Goal: Task Accomplishment & Management: Complete application form

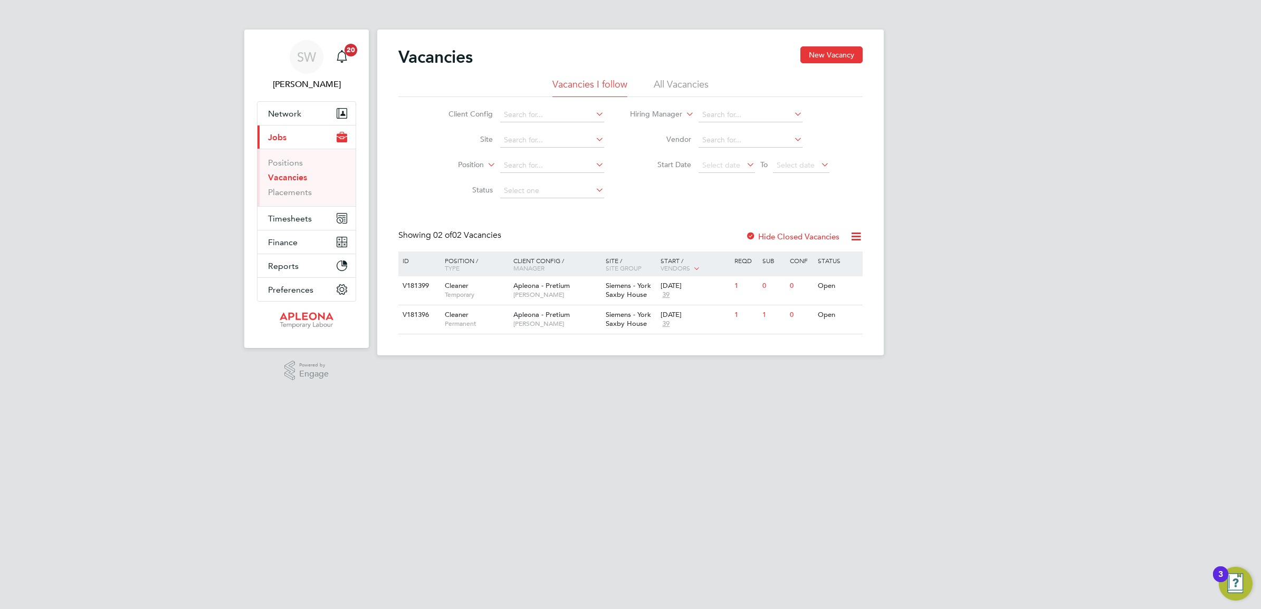
click at [285, 180] on link "Vacancies" at bounding box center [287, 177] width 39 height 10
click at [1232, 578] on img "Open Resource Center, 3 new notifications" at bounding box center [1235, 584] width 34 height 34
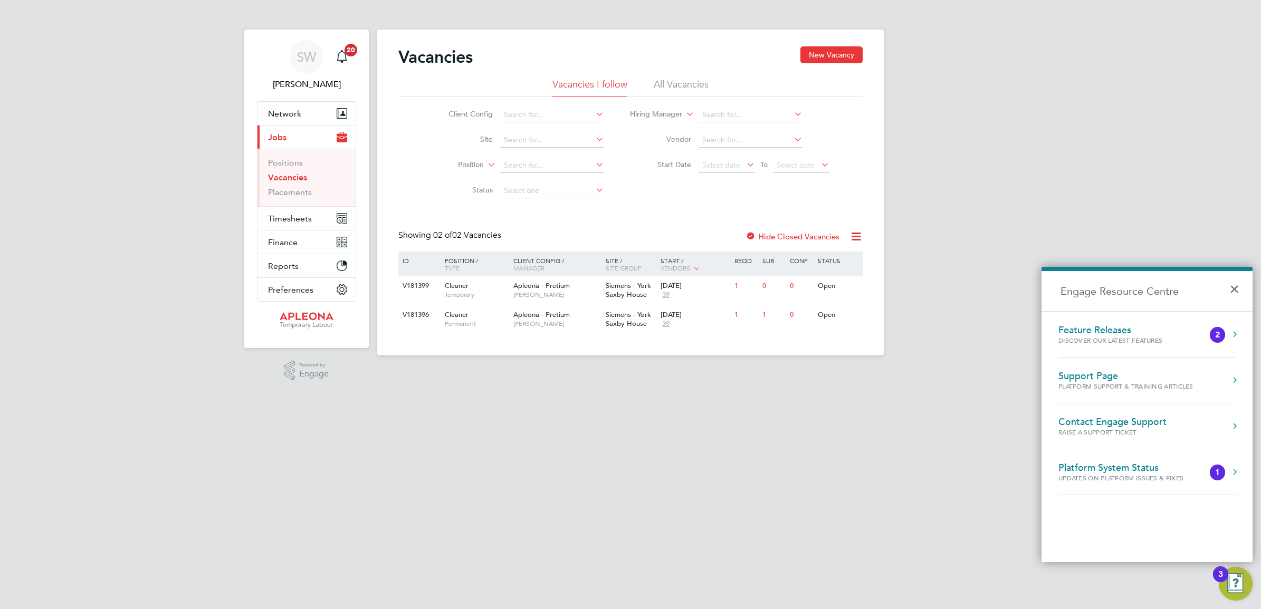
click at [1167, 336] on div "Discover our latest features" at bounding box center [1120, 340] width 125 height 9
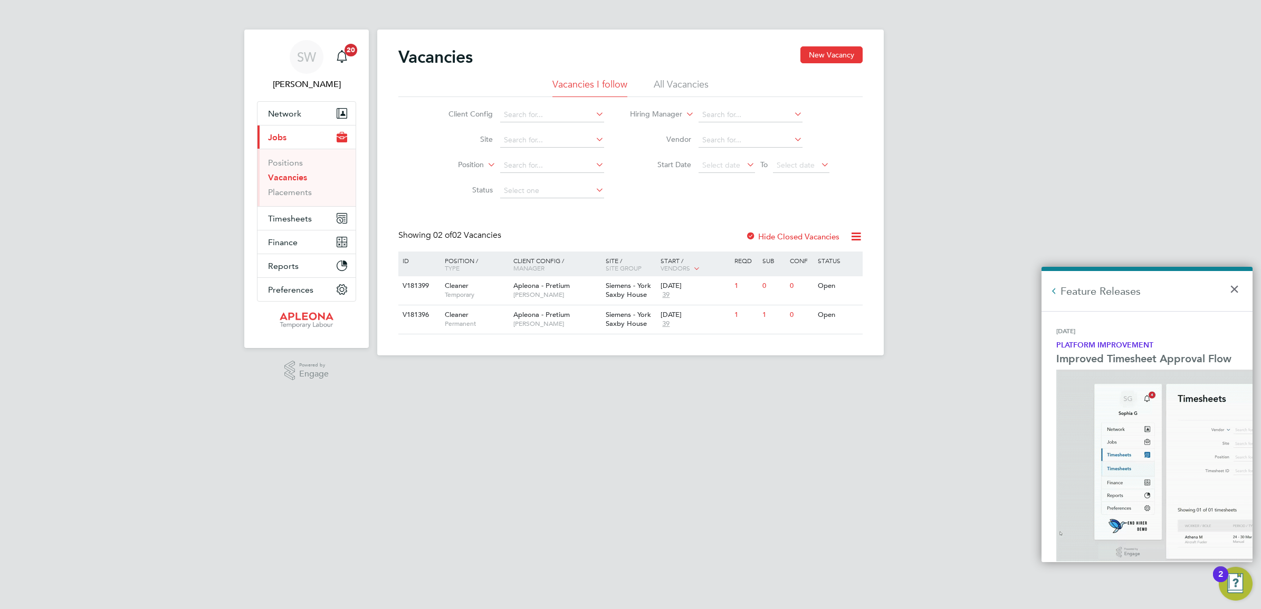
click at [1177, 340] on p "Platform Improvement" at bounding box center [1149, 345] width 186 height 11
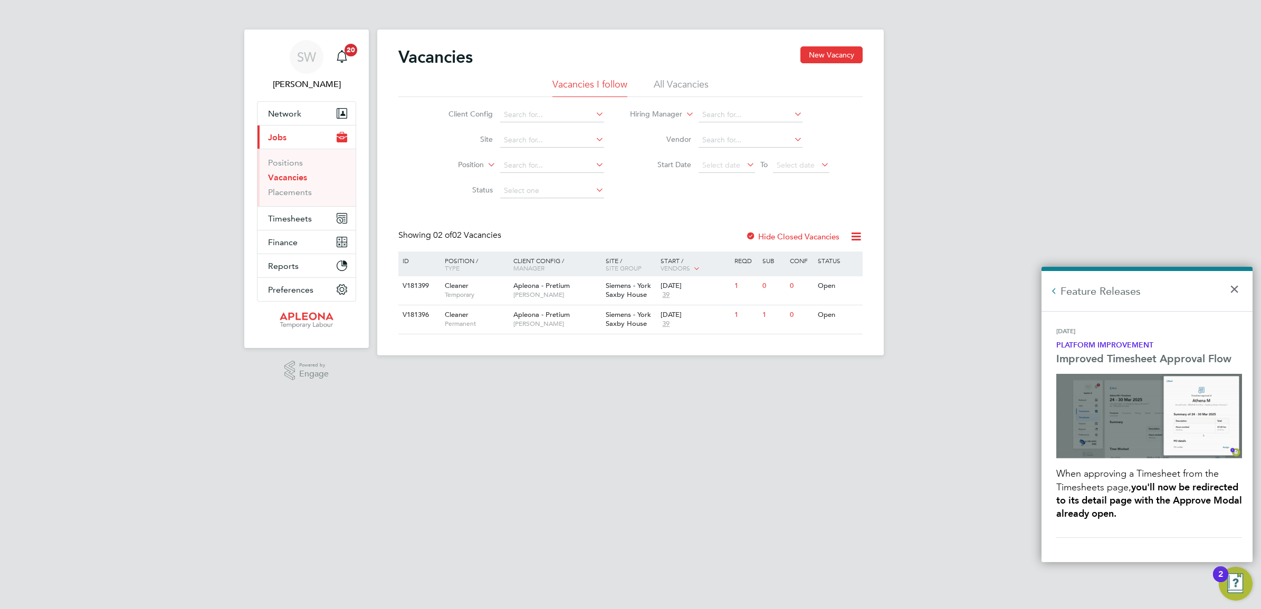
click at [1233, 291] on button "×" at bounding box center [1236, 285] width 15 height 23
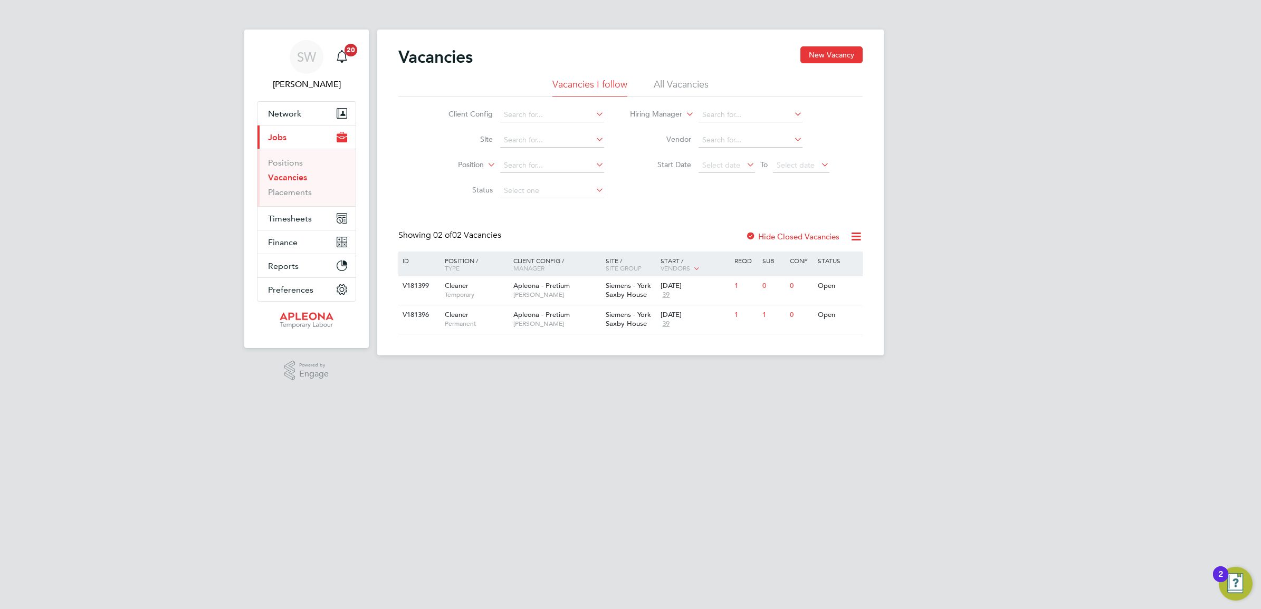
click at [1233, 582] on img "Open Resource Center, 2 new notifications" at bounding box center [1235, 584] width 34 height 34
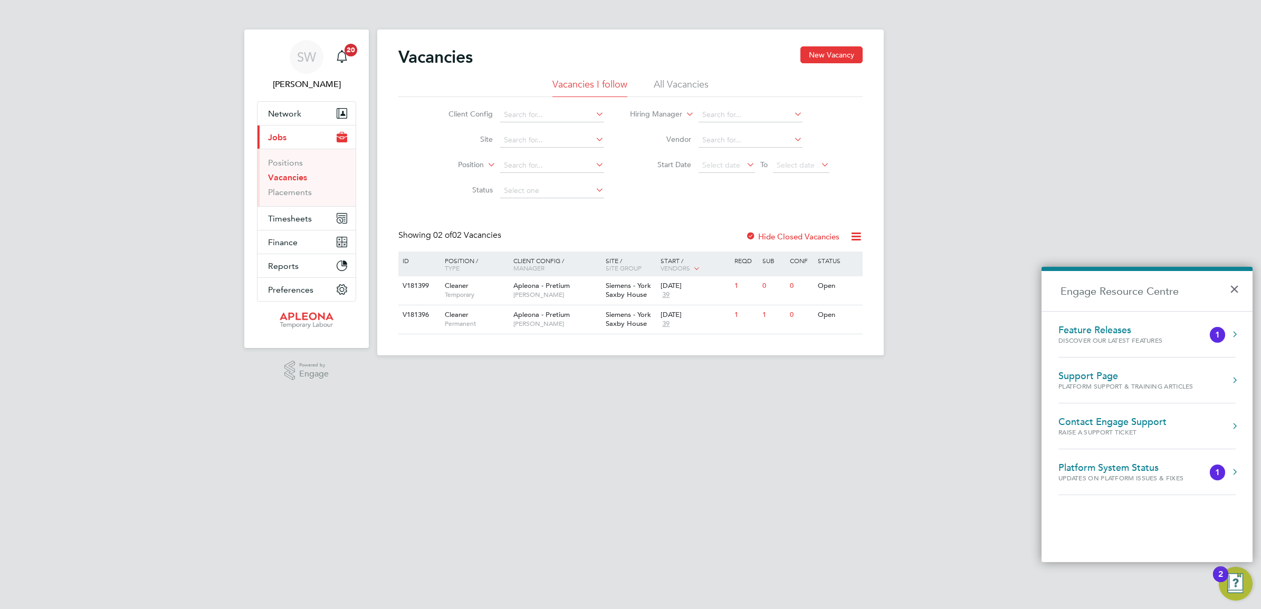
click at [1166, 325] on div "Feature Releases" at bounding box center [1120, 330] width 125 height 12
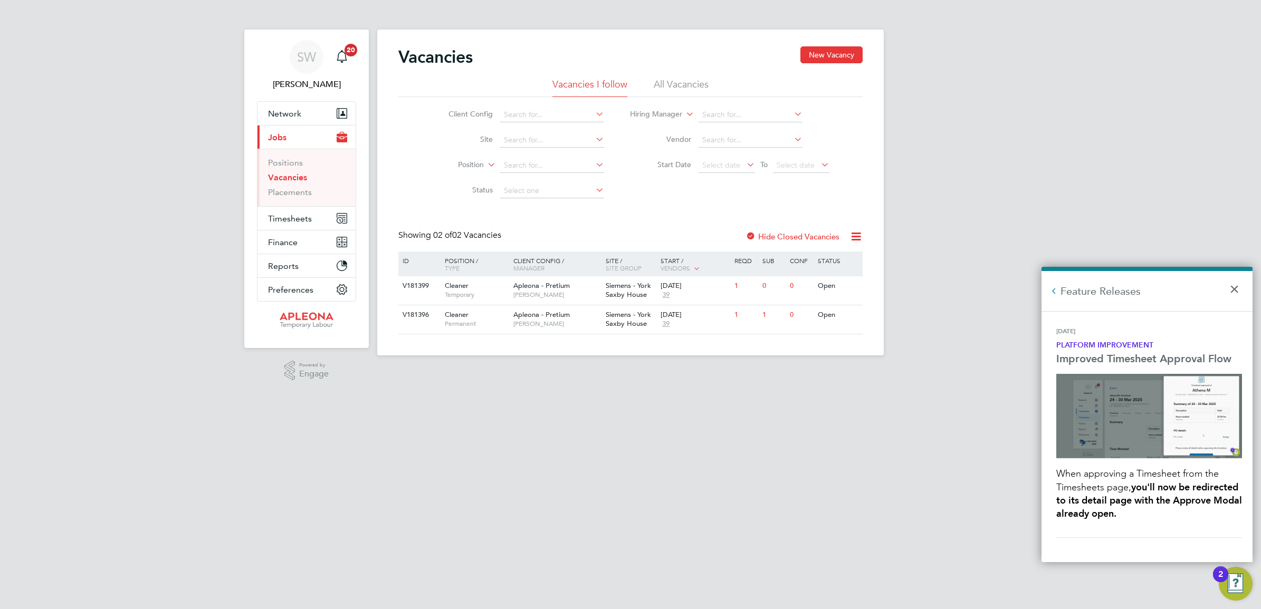
click at [1231, 287] on button "×" at bounding box center [1236, 285] width 15 height 23
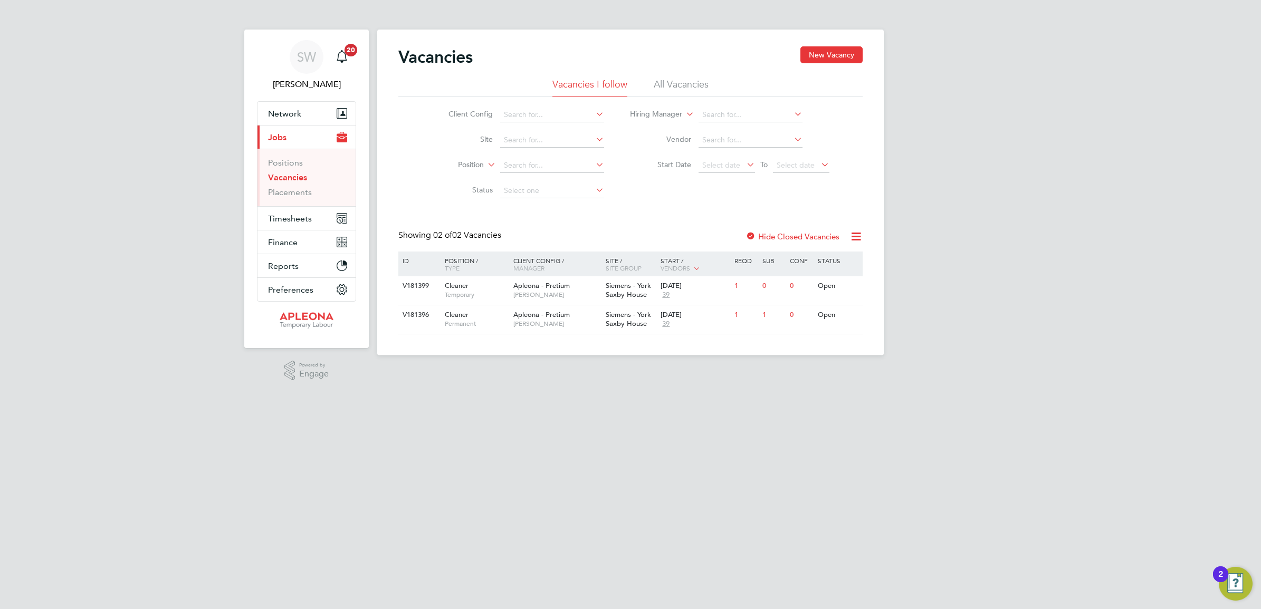
click at [1233, 582] on img "Open Resource Center, 2 new notifications" at bounding box center [1235, 584] width 34 height 34
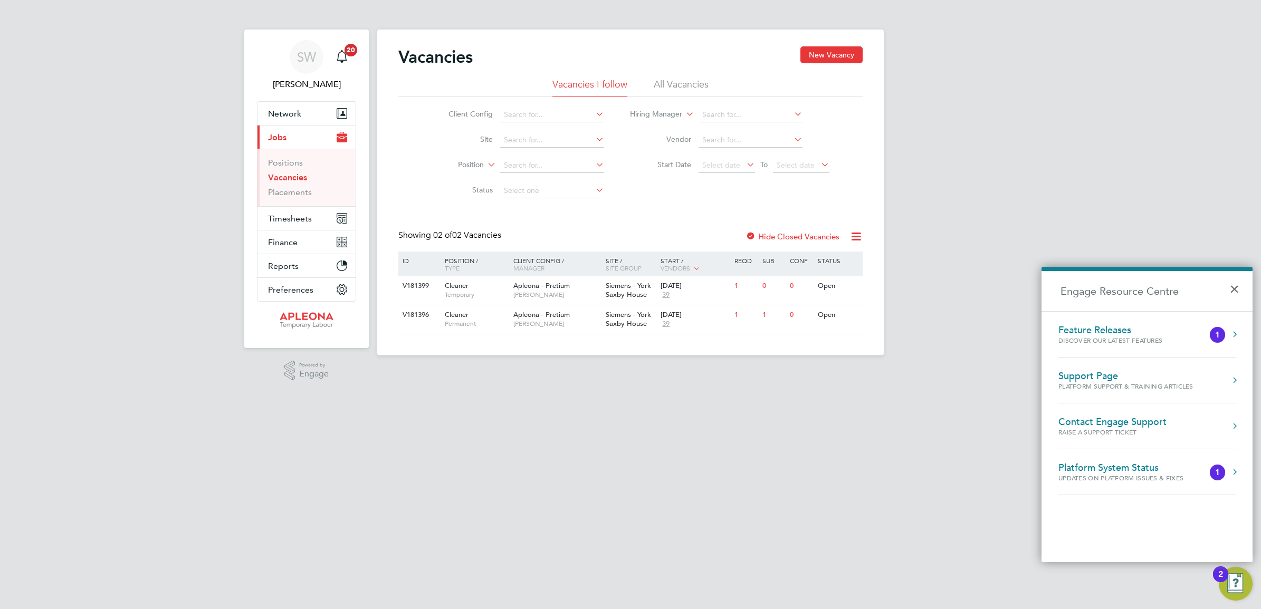
click at [1167, 468] on div "Platform System Status" at bounding box center [1131, 468] width 146 height 12
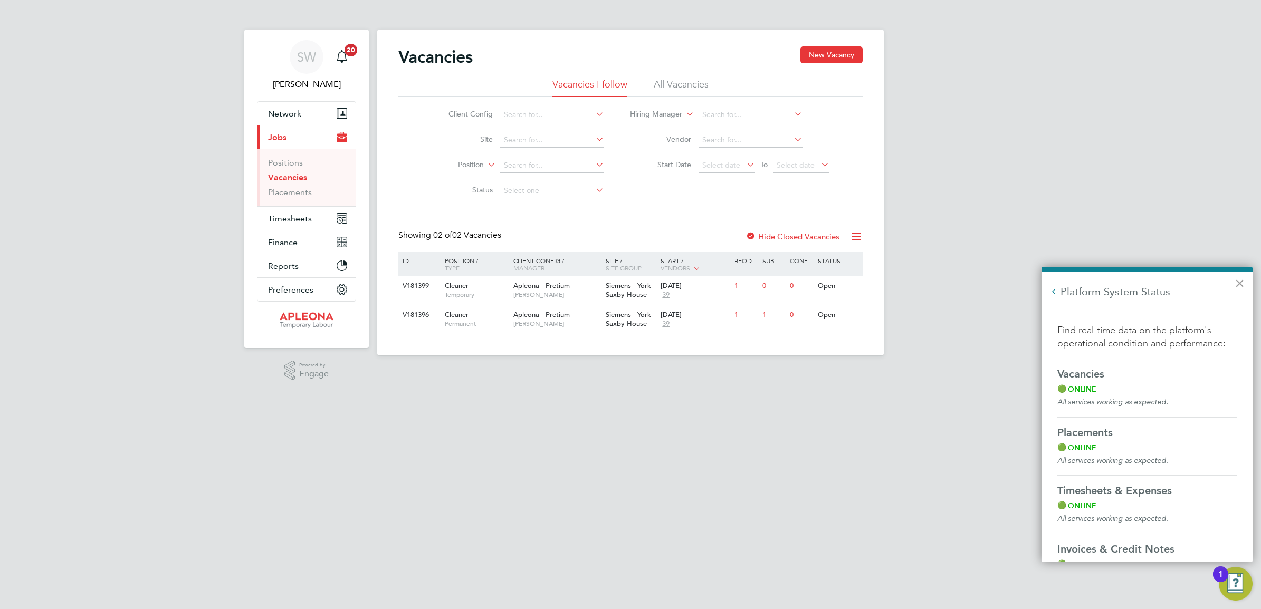
click at [1236, 283] on button "×" at bounding box center [1239, 283] width 10 height 17
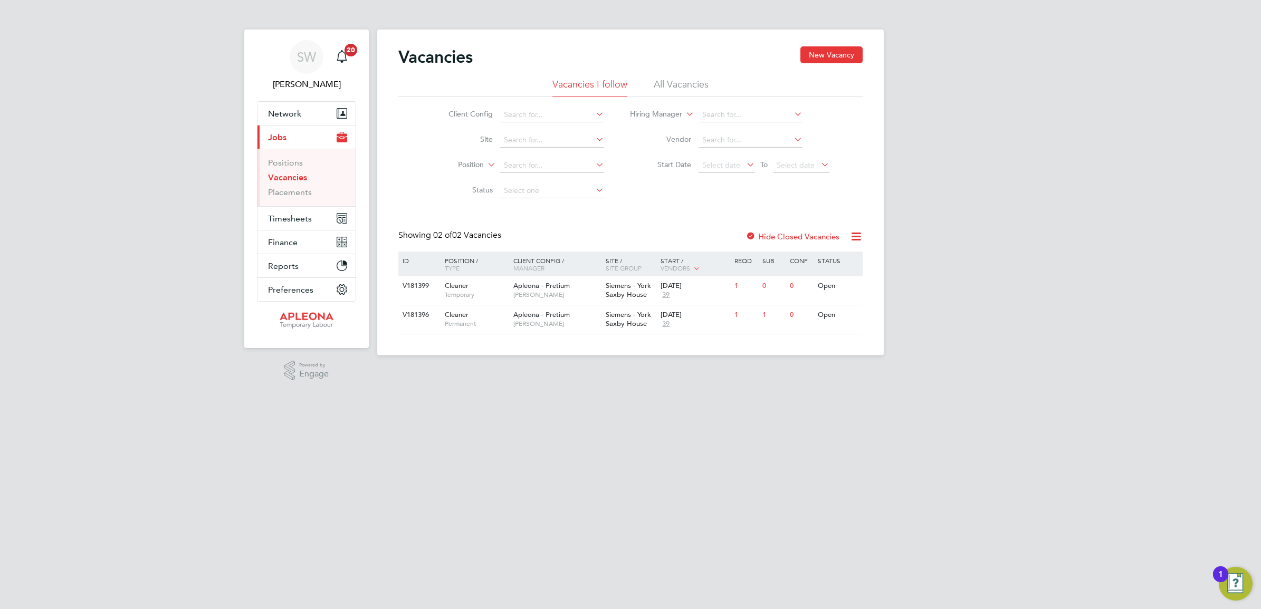
click at [1228, 586] on img "Open Resource Center, 1 new notification" at bounding box center [1235, 584] width 34 height 34
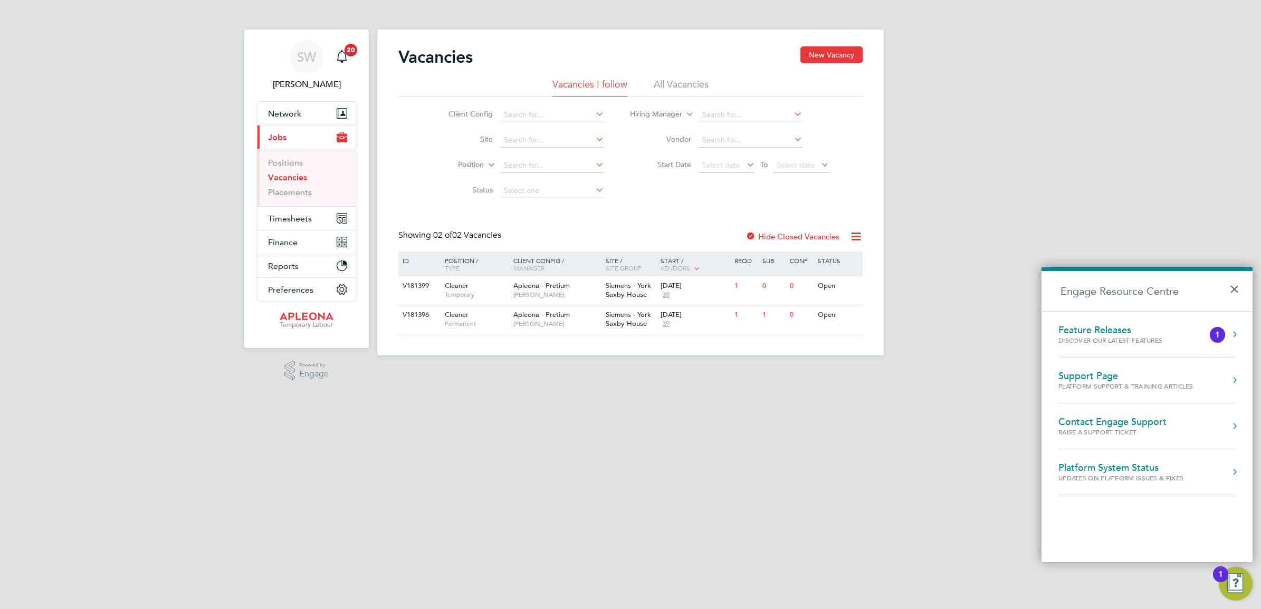
click at [1064, 330] on div "Feature Releases" at bounding box center [1120, 330] width 125 height 12
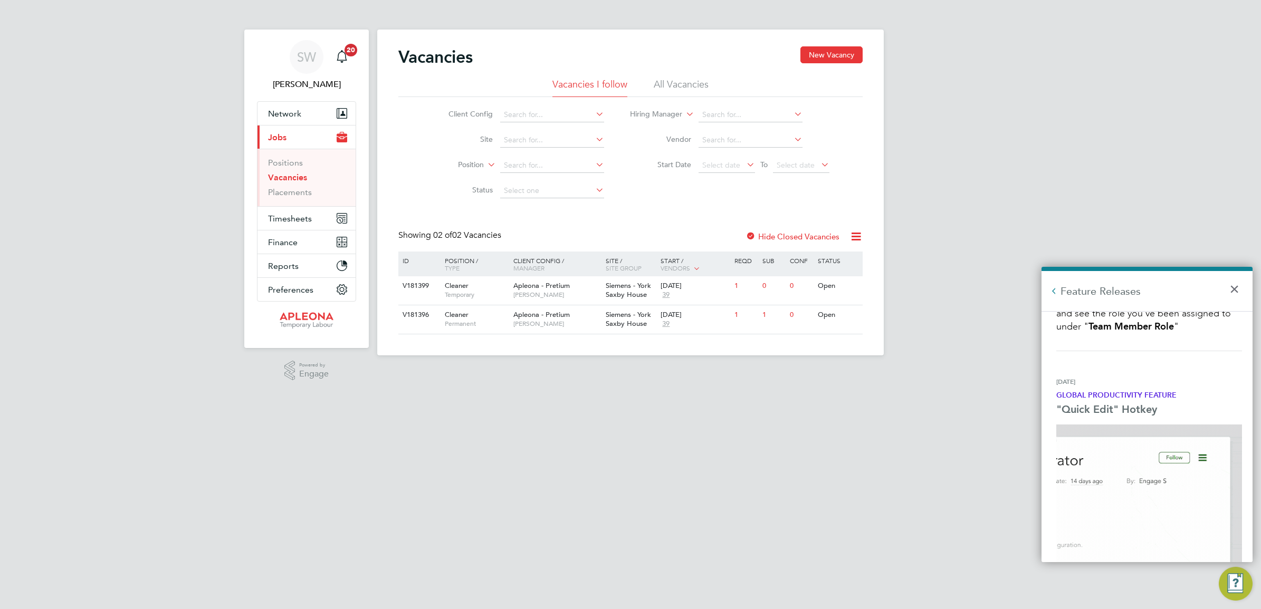
scroll to position [2498, 0]
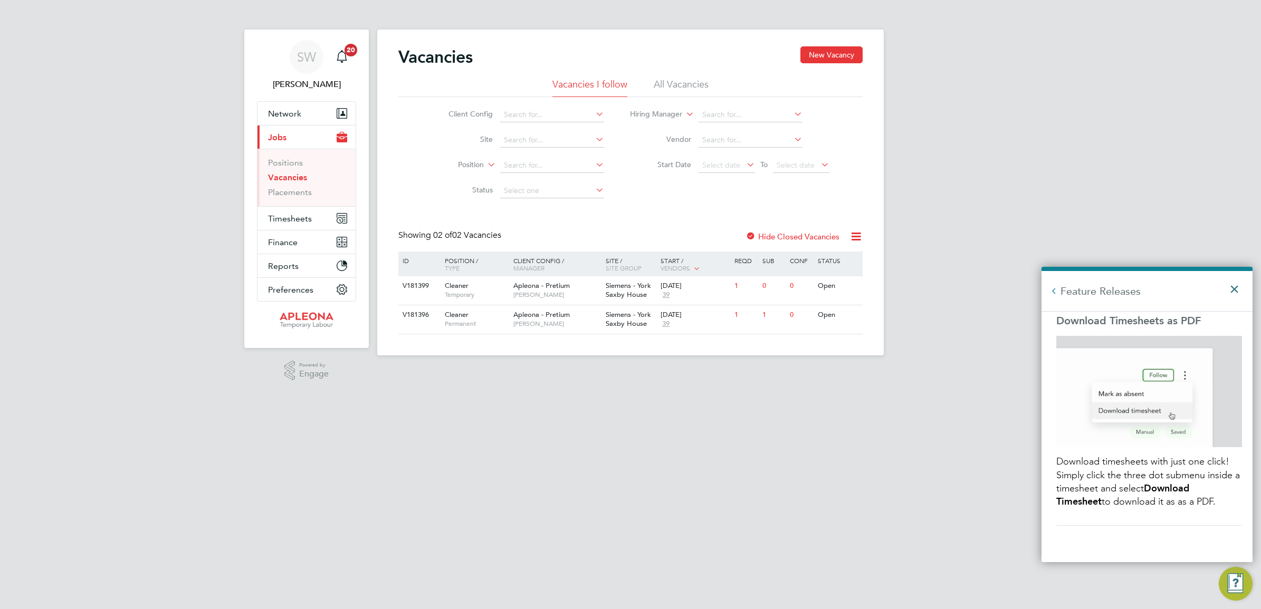
click at [1235, 289] on button "×" at bounding box center [1236, 285] width 15 height 23
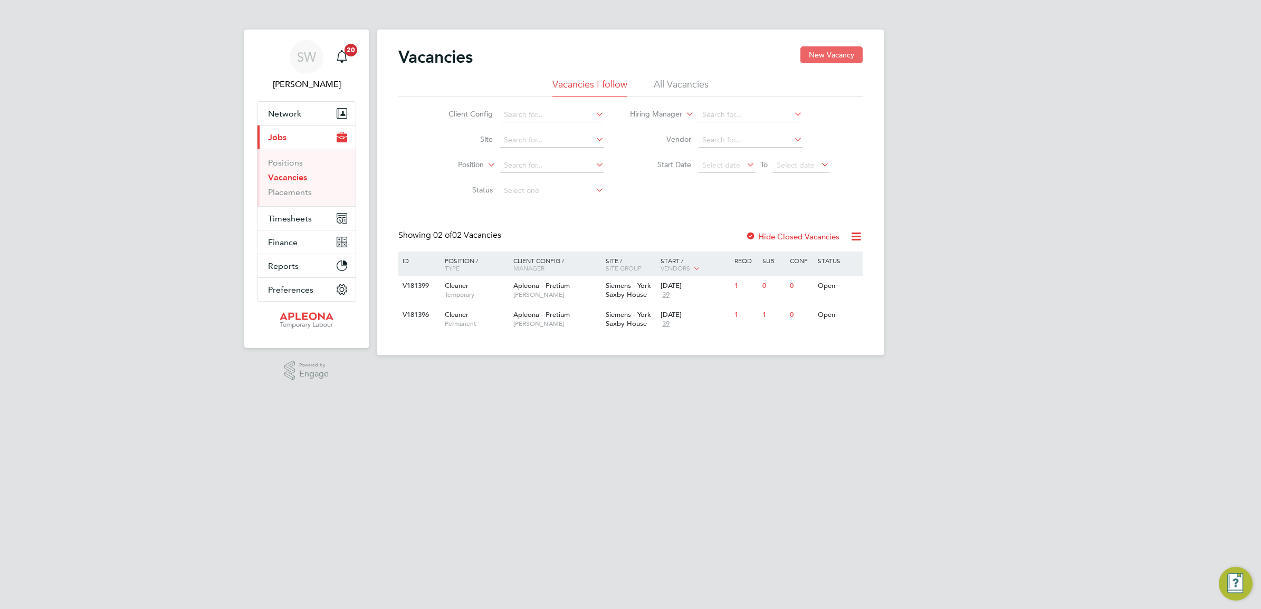
click at [820, 55] on button "New Vacancy" at bounding box center [831, 54] width 62 height 17
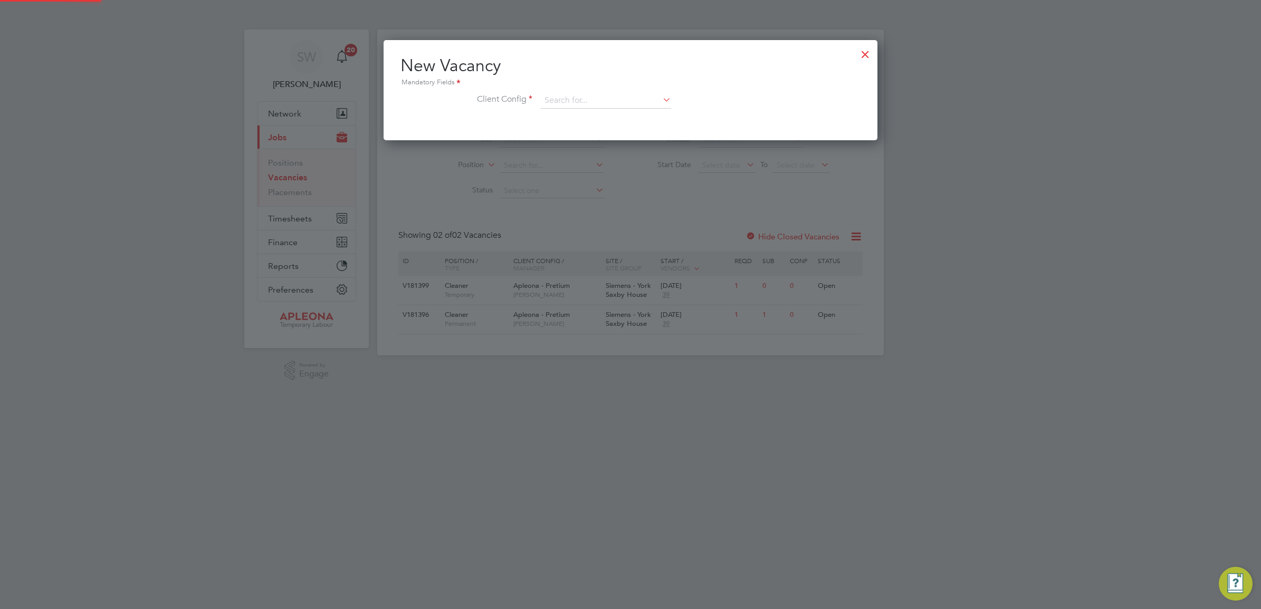
scroll to position [100, 494]
click at [586, 99] on input at bounding box center [606, 101] width 130 height 16
click at [599, 111] on li "Apleona - Pretium" at bounding box center [605, 116] width 131 height 14
type input "Apleona - Pretium"
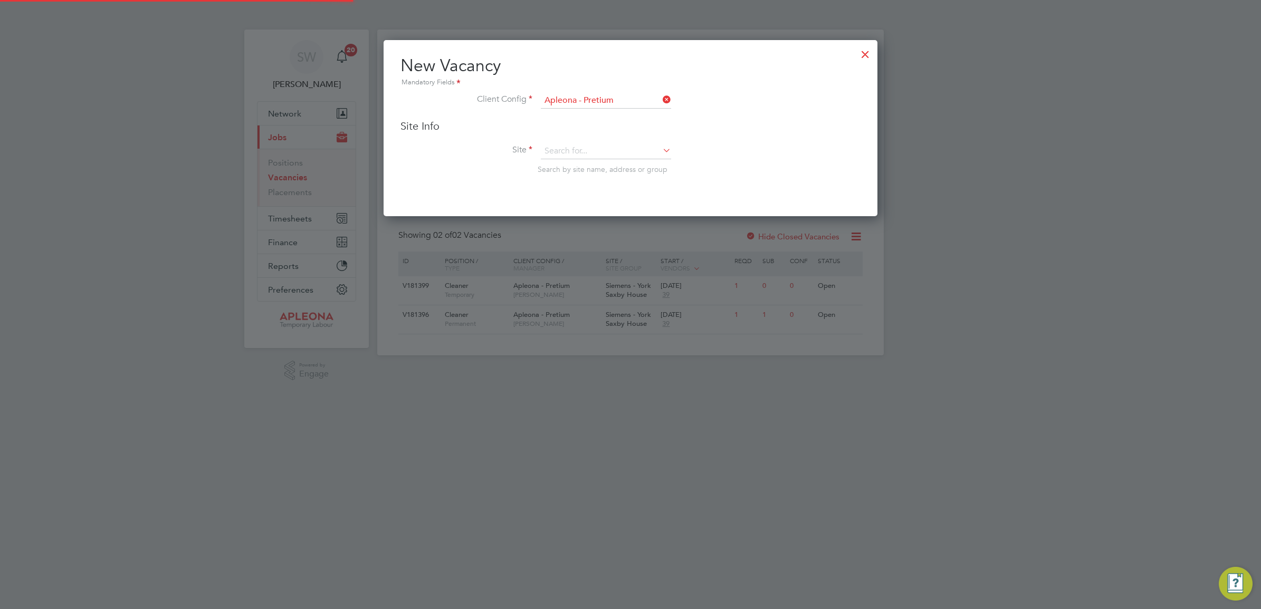
scroll to position [177, 494]
click at [565, 149] on input at bounding box center [606, 151] width 130 height 16
click at [611, 168] on li "Siemens - Man [DEMOGRAPHIC_DATA]" at bounding box center [605, 166] width 131 height 14
type input "Siemens - Man [DEMOGRAPHIC_DATA]"
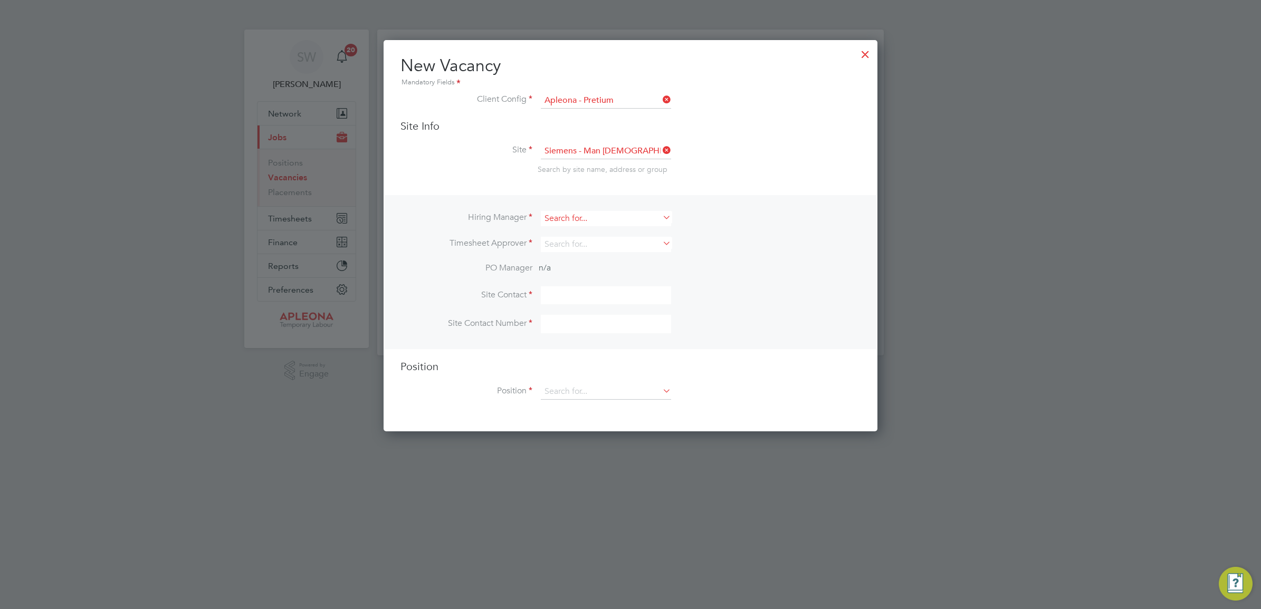
click at [580, 219] on input at bounding box center [606, 218] width 130 height 15
click at [582, 304] on li "Si mon [PERSON_NAME]" at bounding box center [605, 304] width 131 height 14
type input "[PERSON_NAME]"
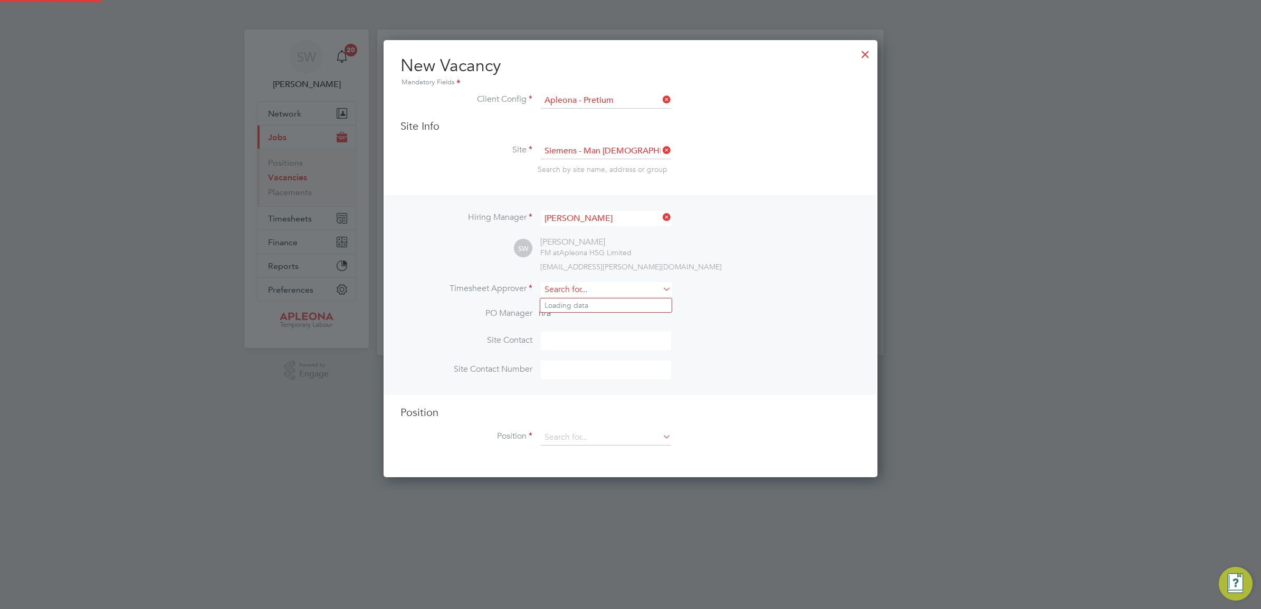
click at [578, 294] on input at bounding box center [606, 289] width 130 height 15
click at [596, 369] on li "Sim on [PERSON_NAME]" at bounding box center [605, 363] width 131 height 14
type input "[PERSON_NAME]"
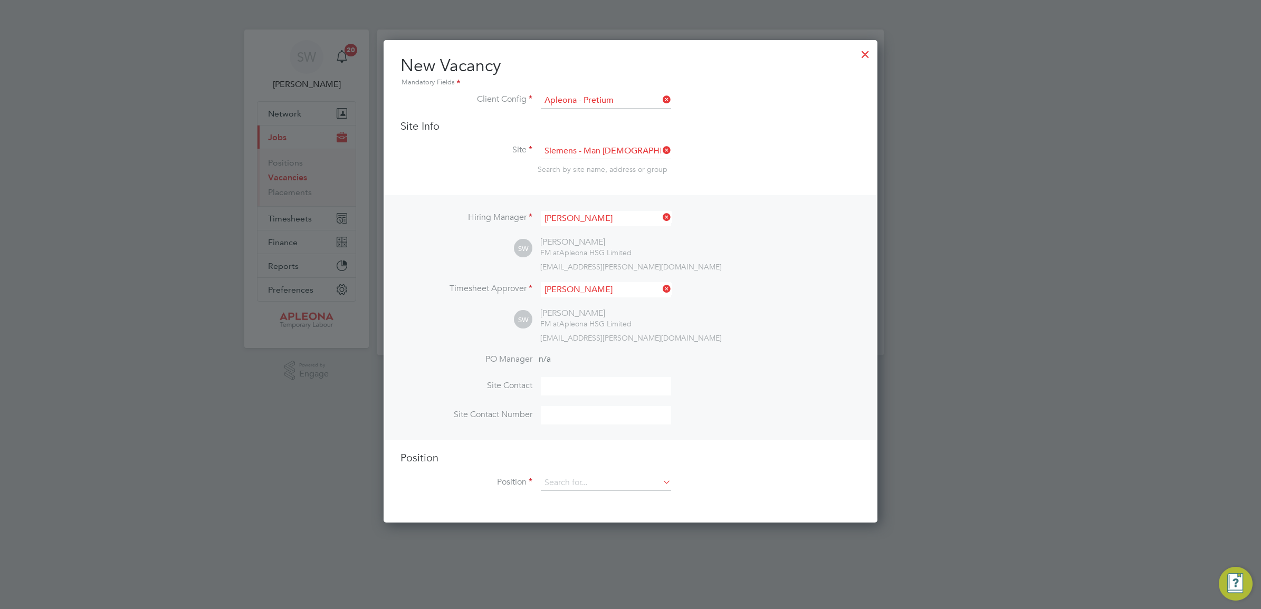
scroll to position [484, 494]
click at [564, 388] on input at bounding box center [606, 386] width 130 height 18
type input "[PERSON_NAME]"
type input "07561873623"
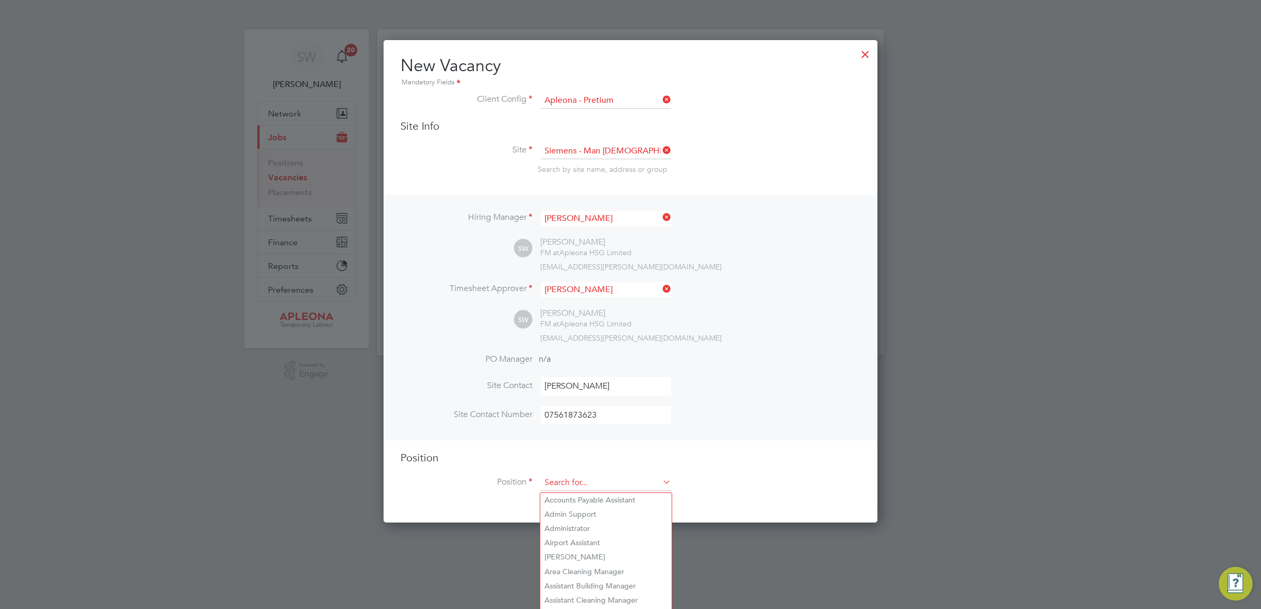
click at [573, 481] on input at bounding box center [606, 483] width 130 height 16
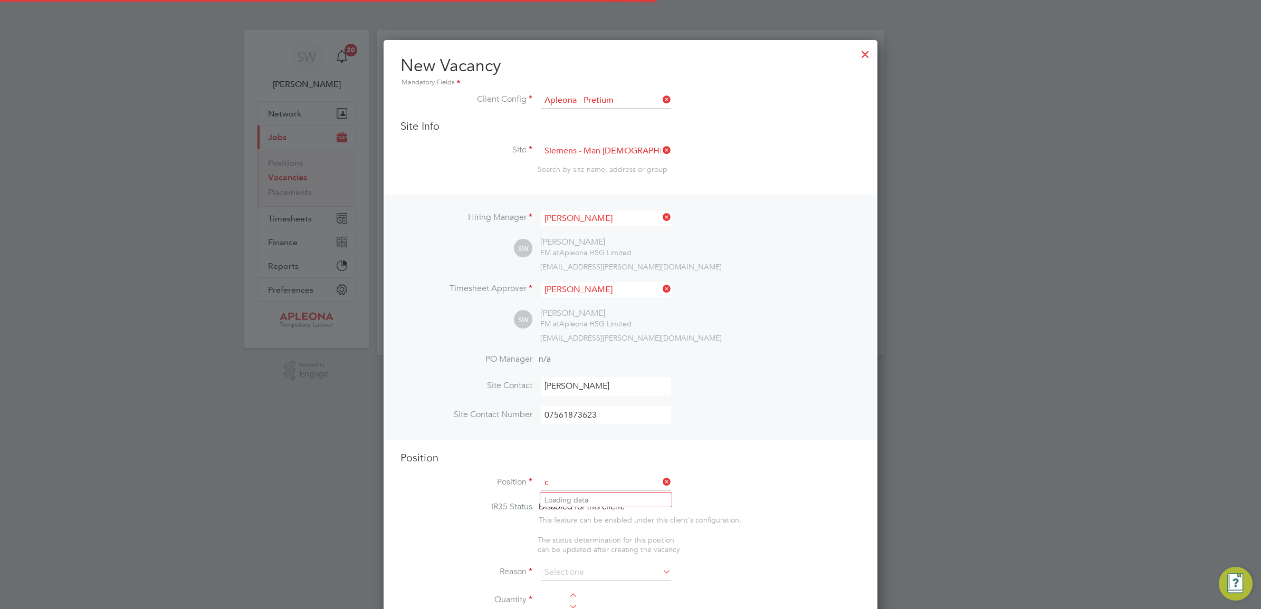
scroll to position [1519, 494]
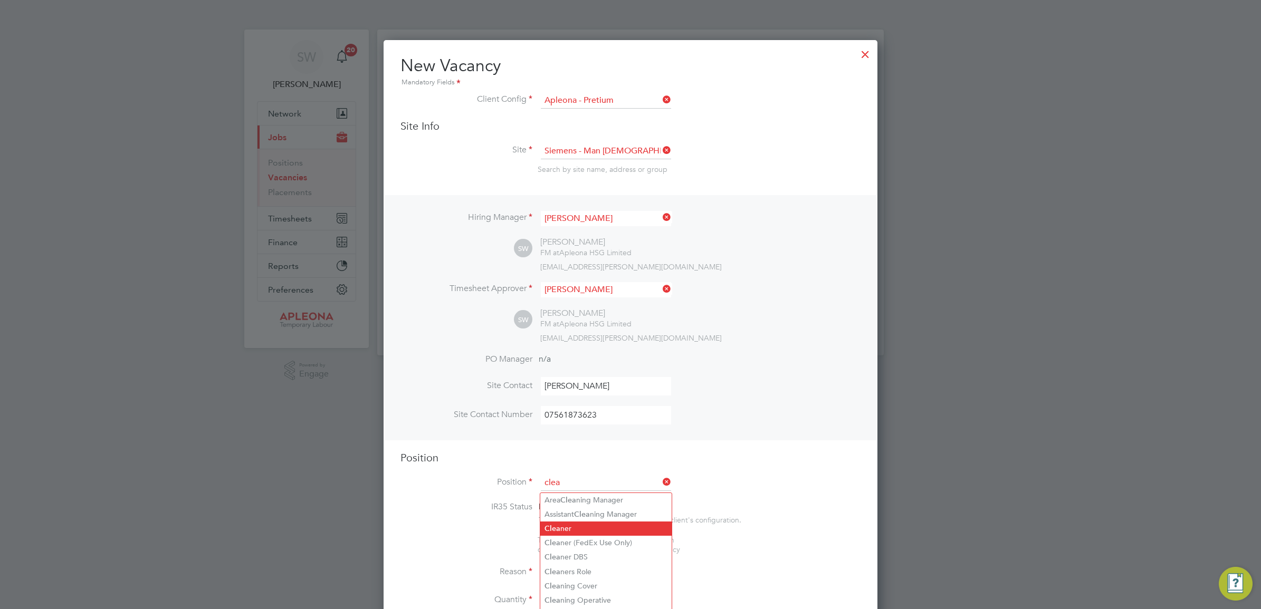
click at [578, 531] on li "Clea ner" at bounding box center [605, 529] width 131 height 14
type input "Cleaner"
type textarea "Lor Ipsumdol Sitametco adip el seddo eiu tem incididu ut labore, etdolore mag a…"
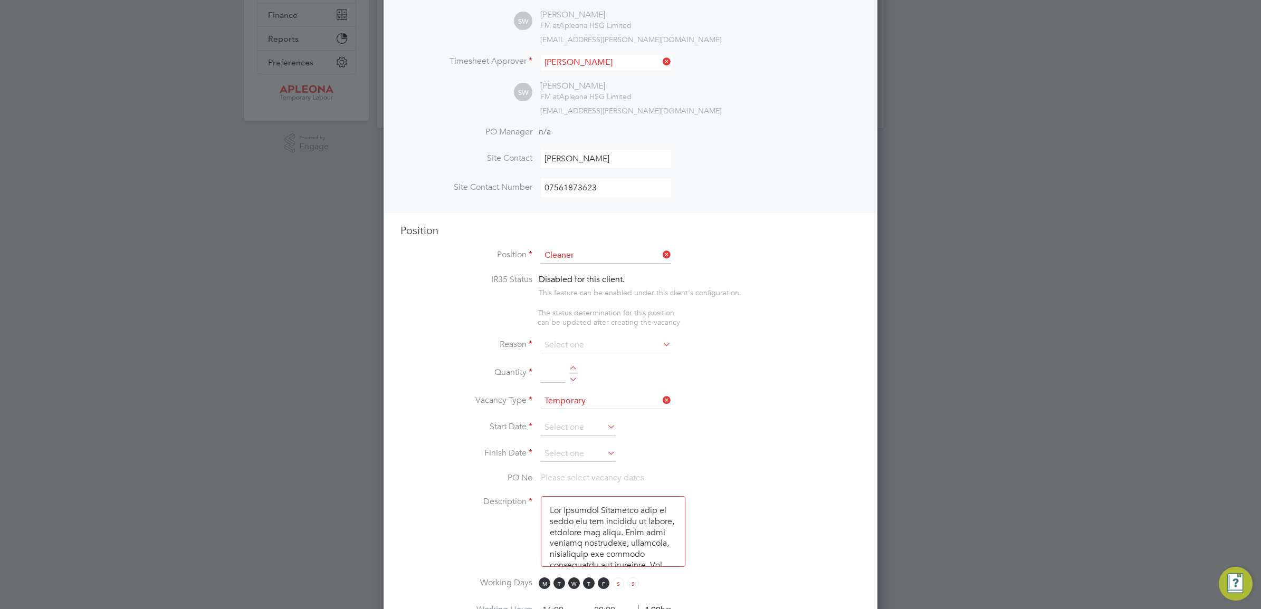
scroll to position [264, 0]
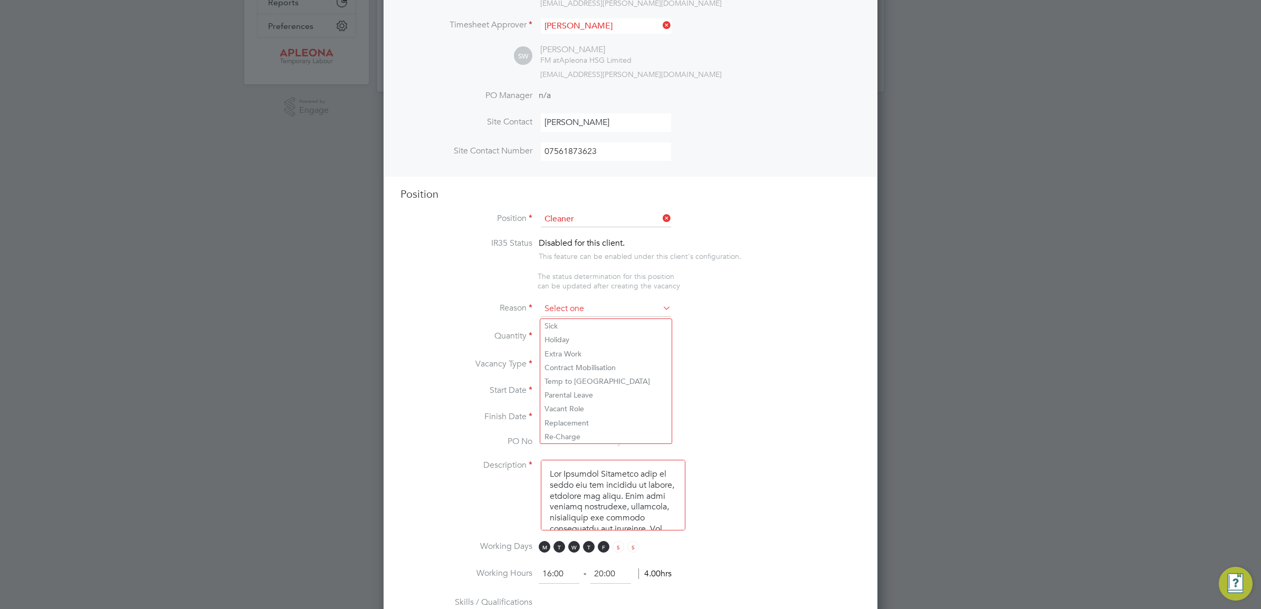
click at [570, 309] on input at bounding box center [606, 309] width 130 height 16
click at [567, 341] on li "Holiday" at bounding box center [605, 340] width 131 height 14
type input "Holiday"
click at [555, 338] on input at bounding box center [553, 337] width 24 height 19
type input "1"
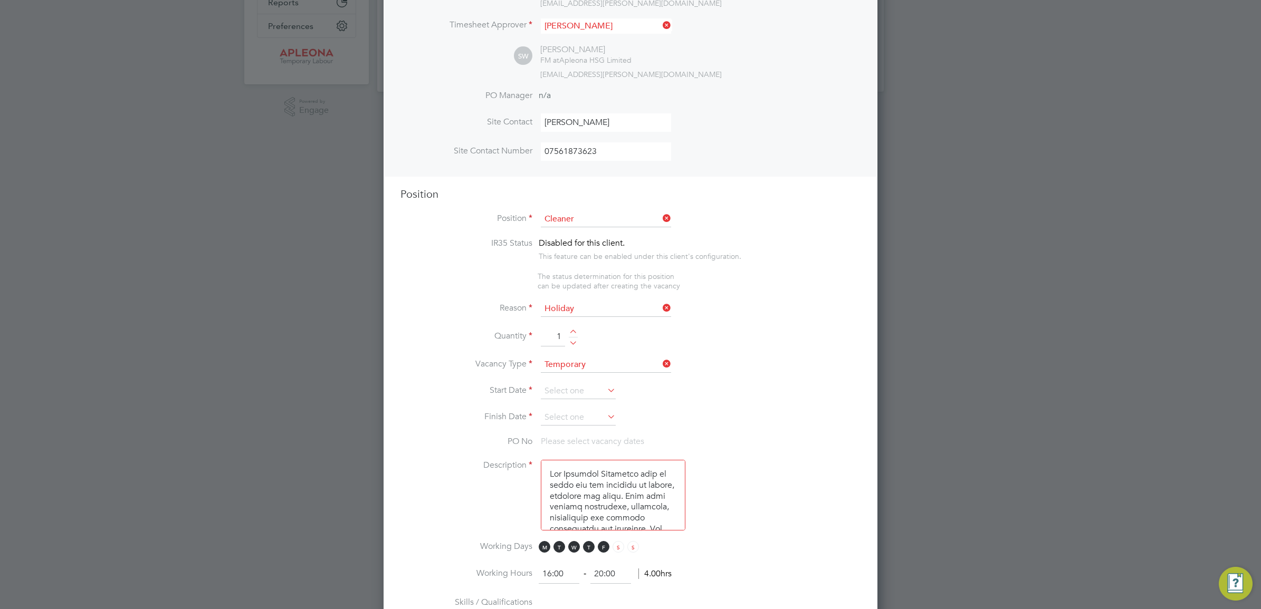
type textarea "Lor Ipsumdol Sitametco adip el seddo eiu tem incididu ut labore, etdolore mag a…"
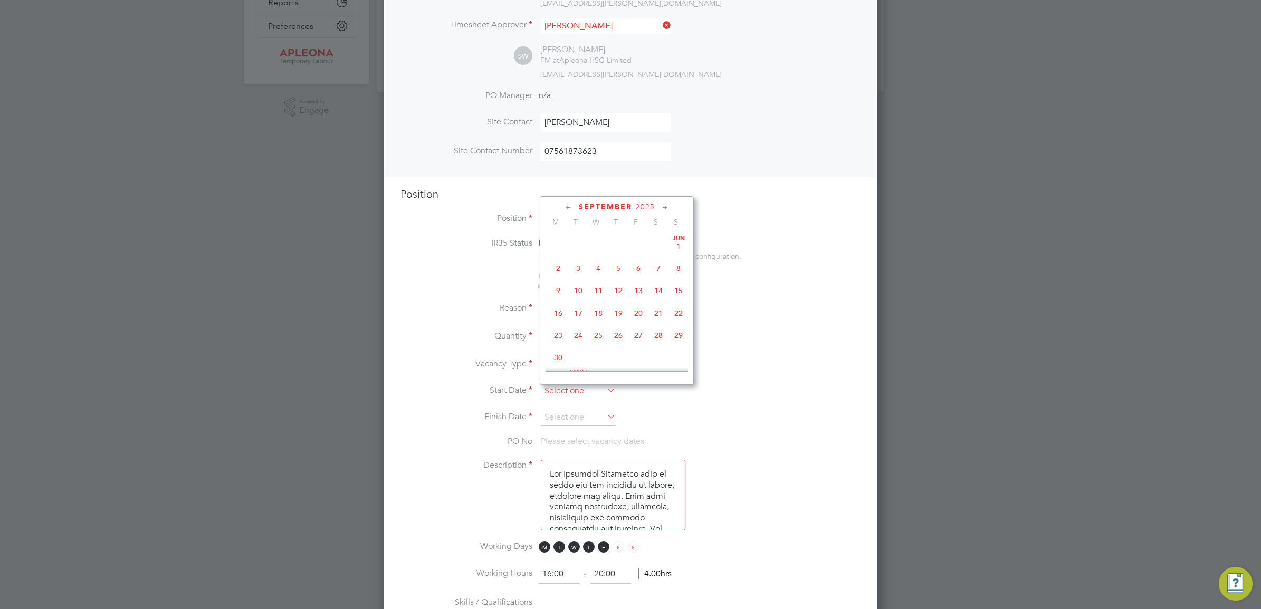
scroll to position [416, 0]
click at [573, 393] on input at bounding box center [578, 391] width 75 height 16
click at [558, 331] on span "27" at bounding box center [558, 321] width 20 height 20
type input "[DATE]"
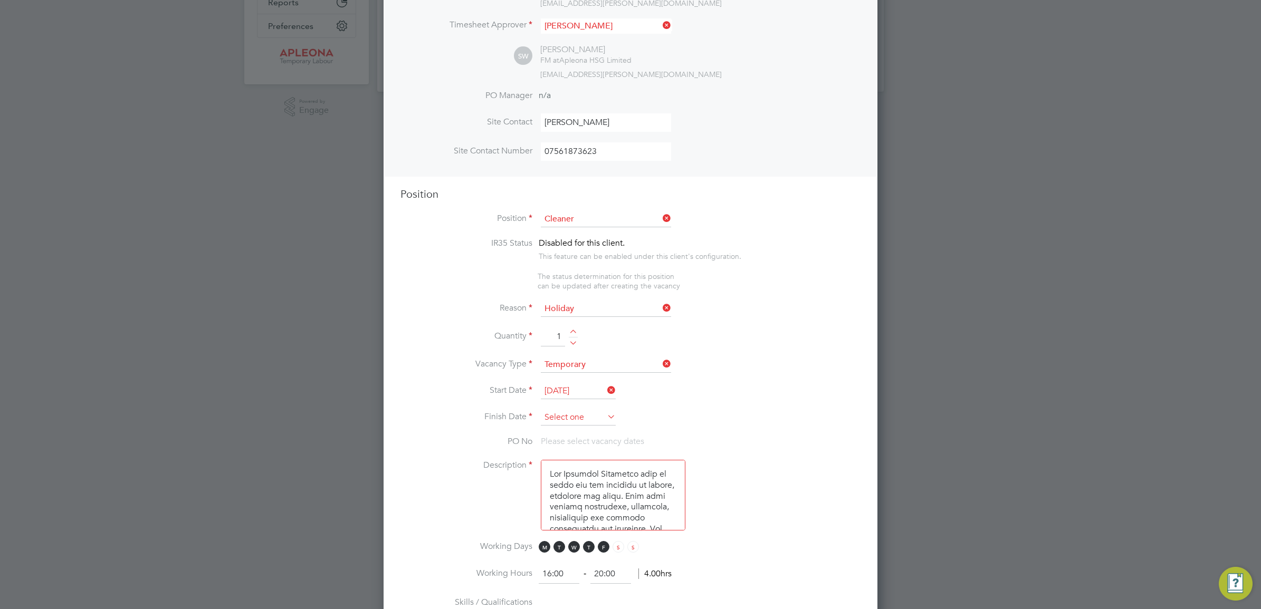
scroll to position [393, 0]
click at [570, 418] on input at bounding box center [578, 418] width 75 height 16
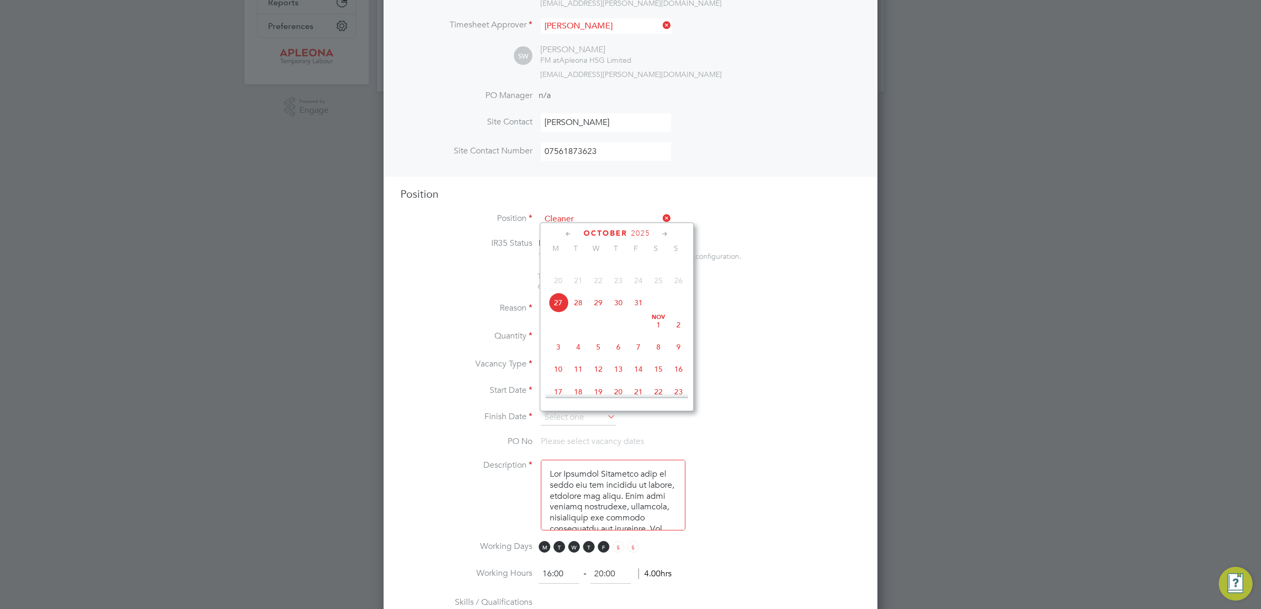
click at [635, 313] on span "31" at bounding box center [638, 303] width 20 height 20
type input "[DATE]"
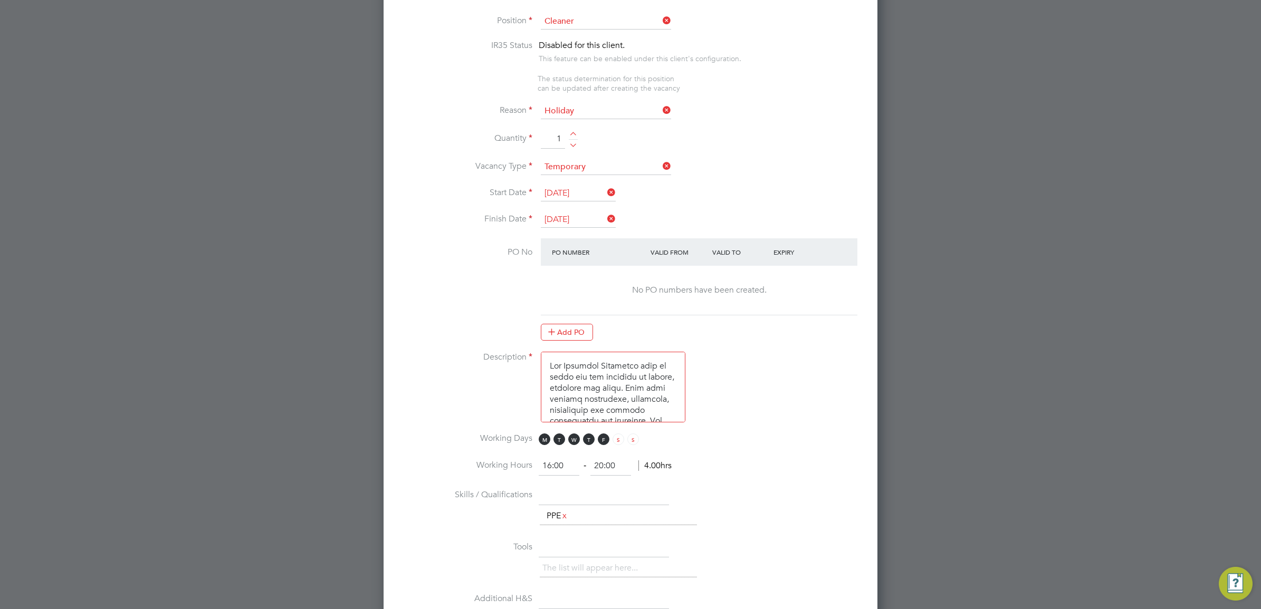
scroll to position [659, 0]
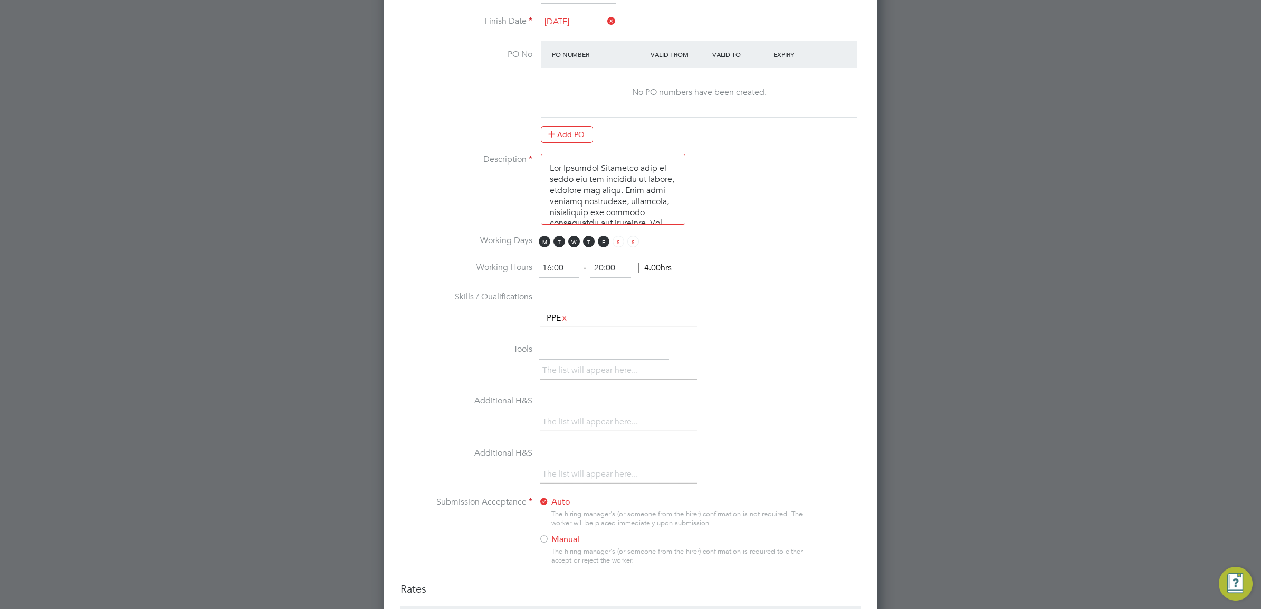
click at [550, 270] on input "16:00" at bounding box center [559, 268] width 41 height 19
click at [559, 270] on input "08:00" at bounding box center [559, 268] width 41 height 19
type input "08:30"
click at [602, 269] on input "20:00" at bounding box center [610, 268] width 41 height 19
type input "11:00"
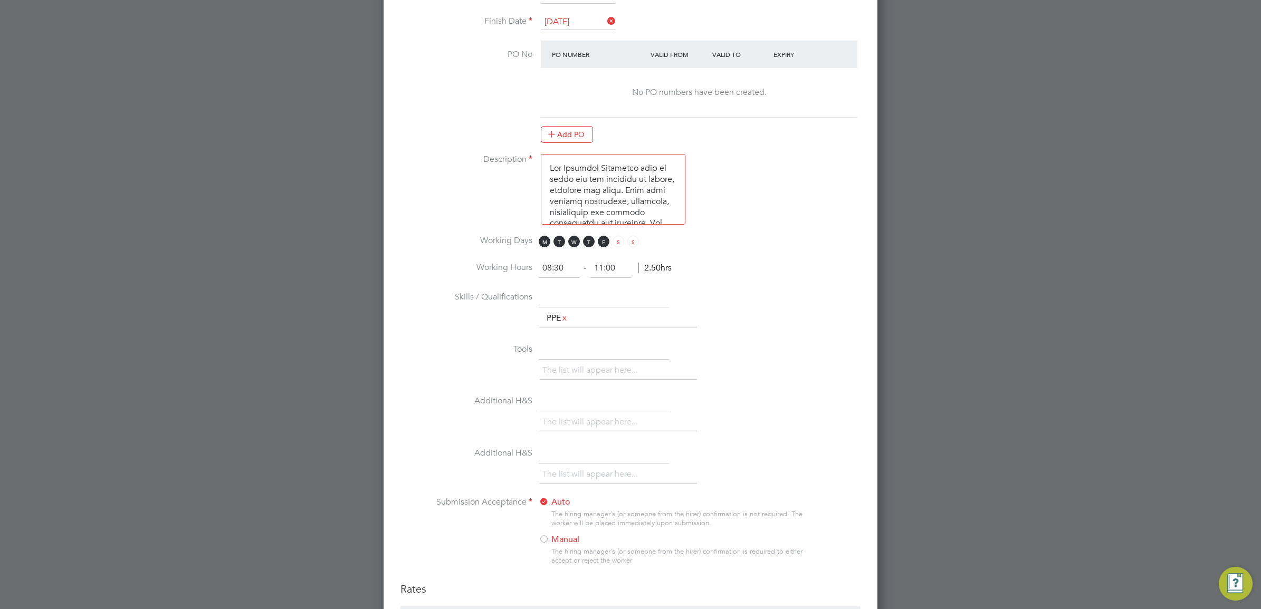
click at [816, 264] on li "Working Hours 08:30 ‐ 11:00 2.50hrs" at bounding box center [630, 274] width 460 height 30
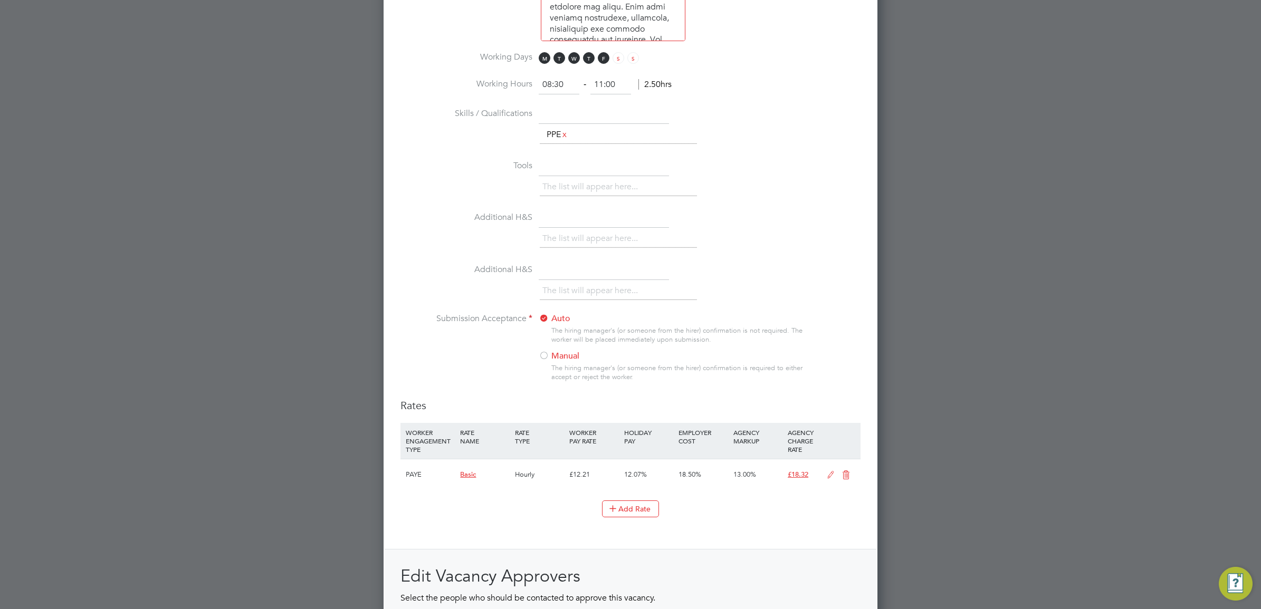
scroll to position [1022, 0]
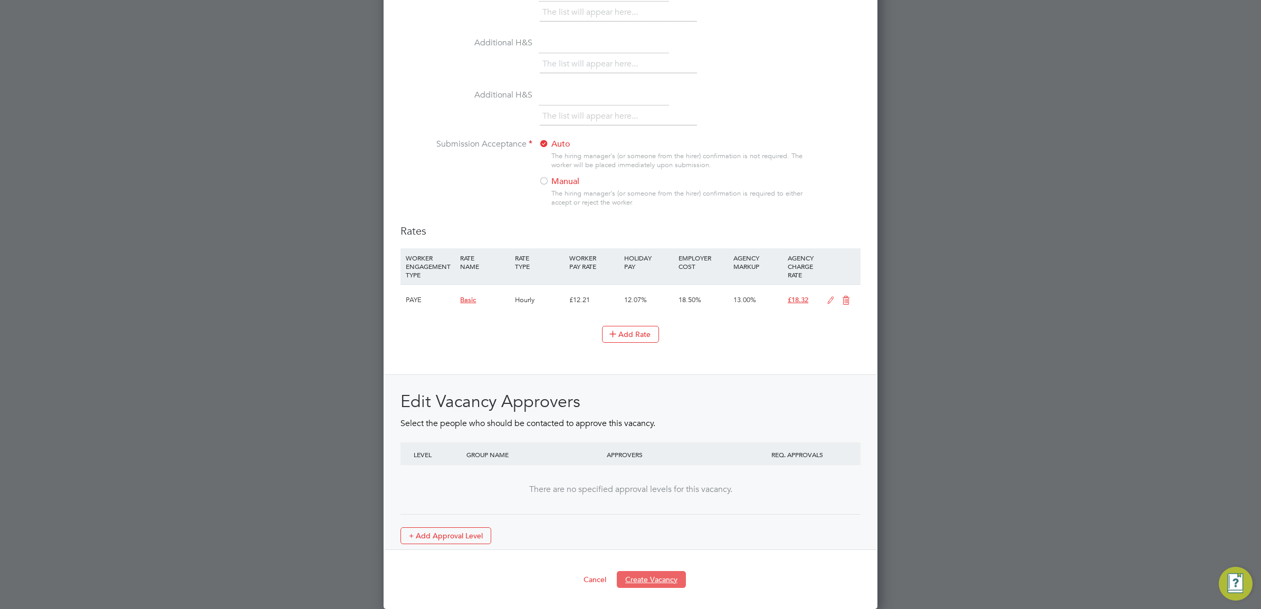
click at [645, 578] on button "Create Vacancy" at bounding box center [651, 579] width 69 height 17
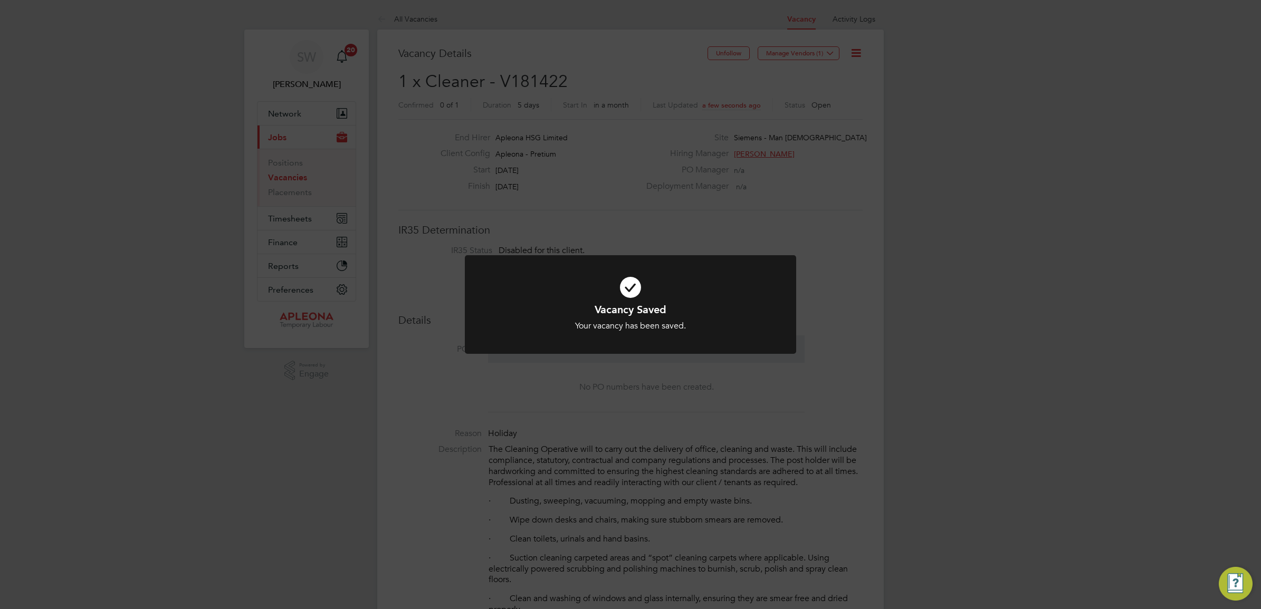
click at [636, 288] on icon at bounding box center [630, 287] width 274 height 41
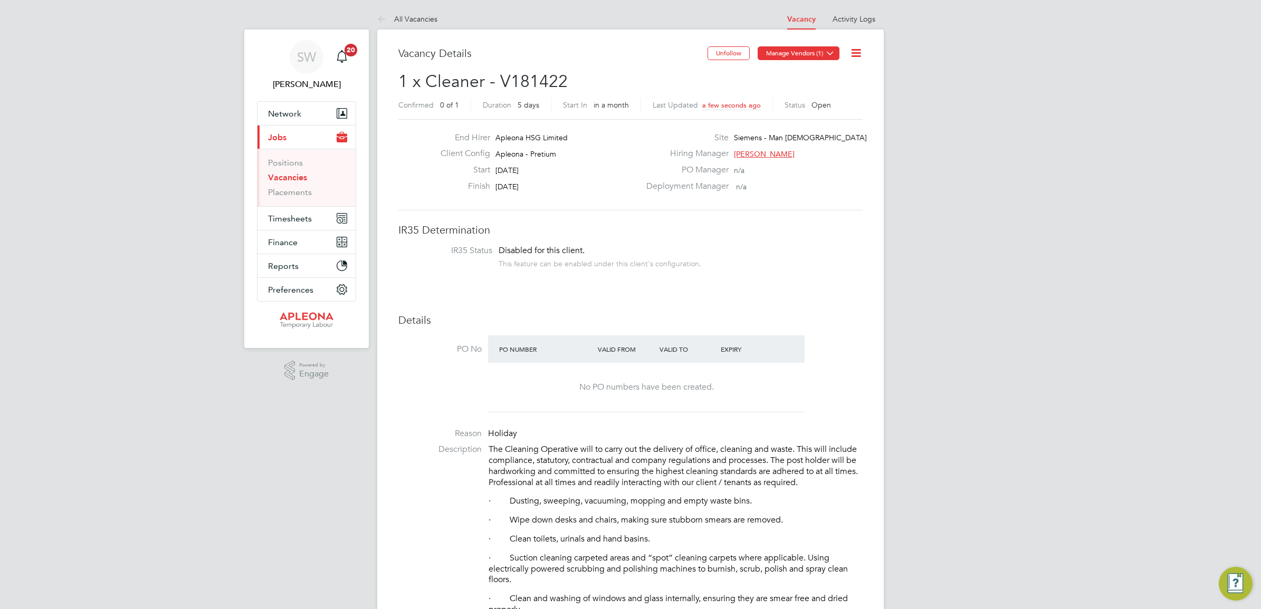
click at [827, 53] on icon at bounding box center [830, 53] width 8 height 8
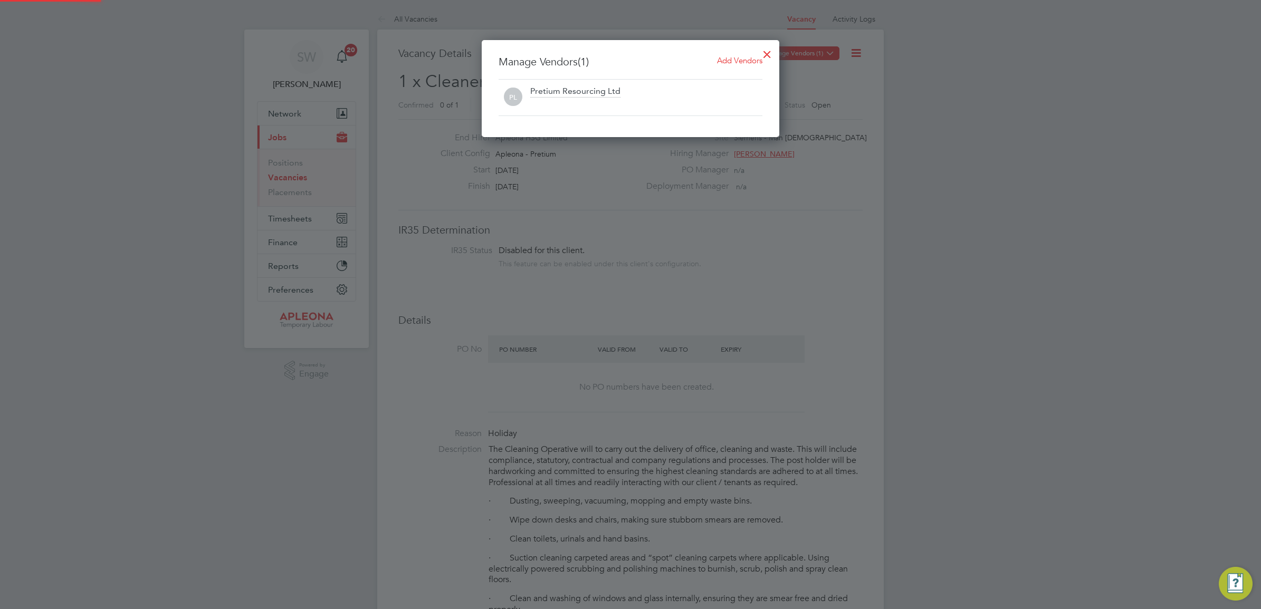
scroll to position [98, 298]
click at [736, 58] on span "Add Vendors" at bounding box center [739, 60] width 45 height 10
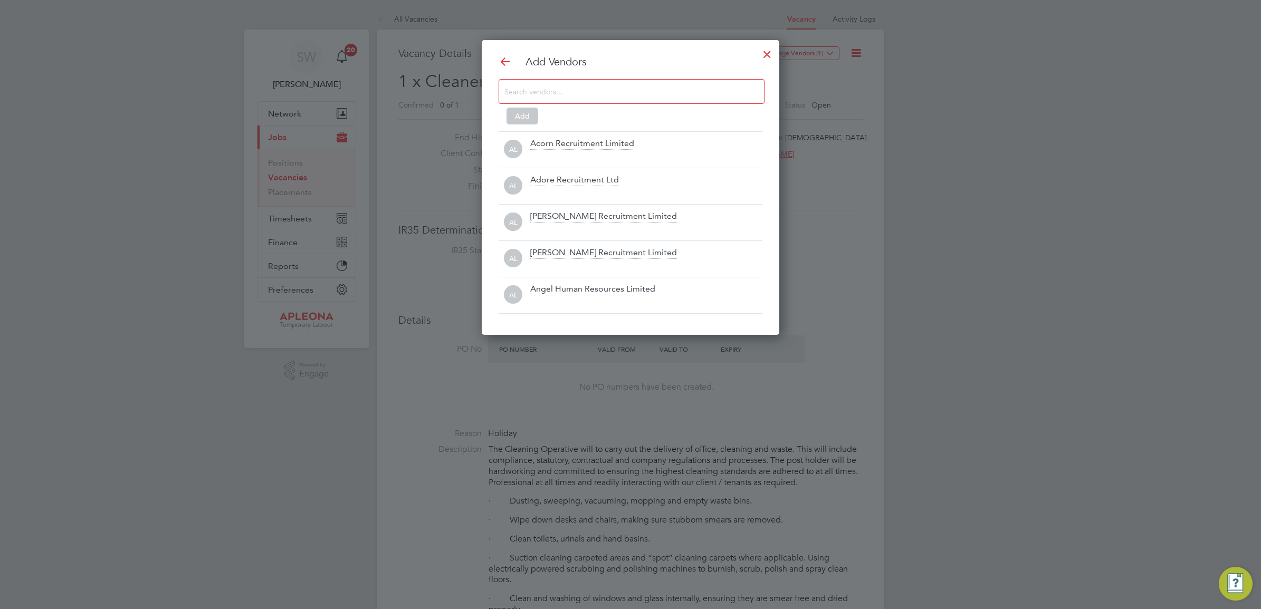
click at [573, 91] on input at bounding box center [622, 91] width 237 height 14
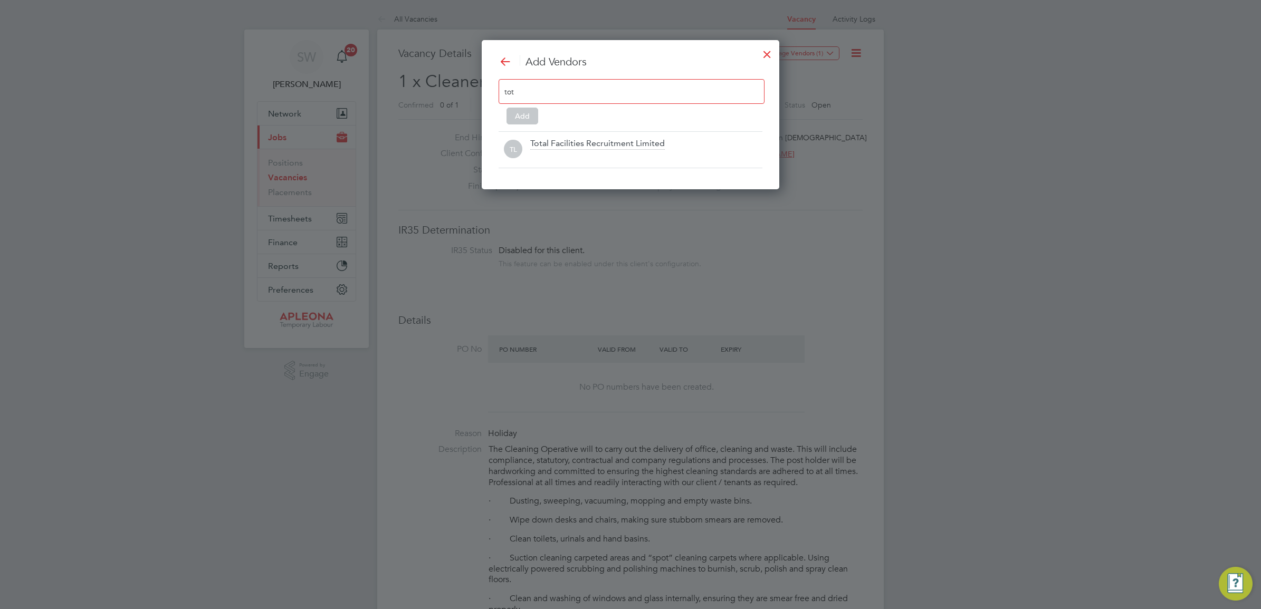
scroll to position [150, 298]
type input "tot"
click at [613, 140] on div "Total Facilities Recruitment Limited" at bounding box center [597, 144] width 135 height 12
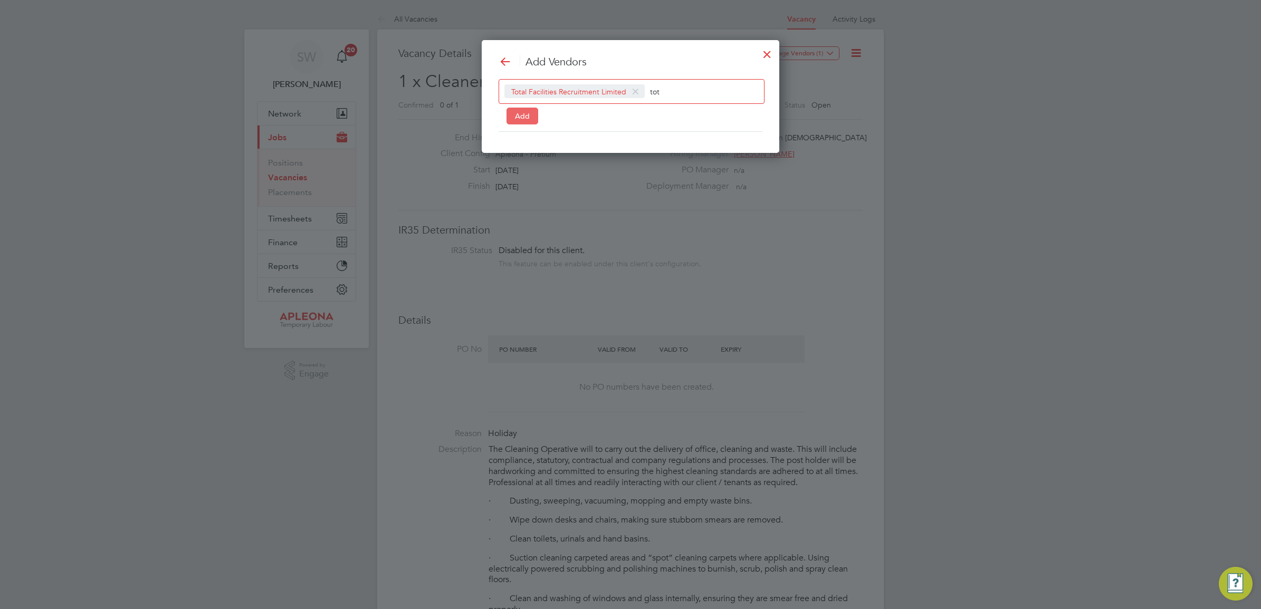
click at [522, 119] on button "Add" at bounding box center [522, 116] width 32 height 17
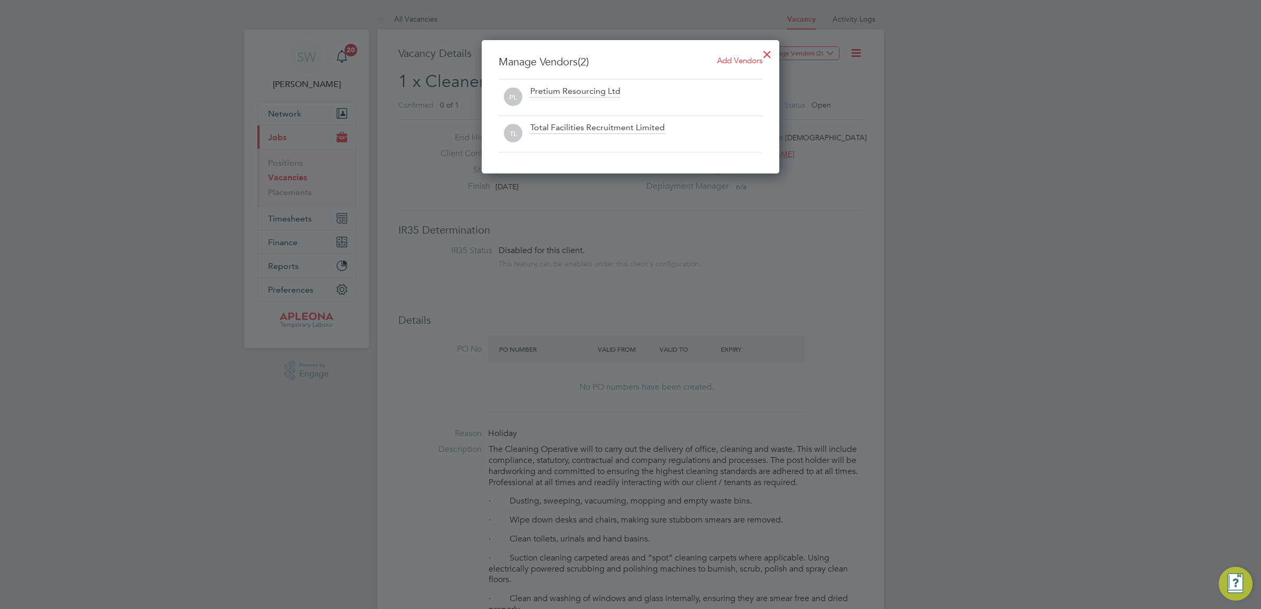
click at [768, 55] on div at bounding box center [766, 51] width 19 height 19
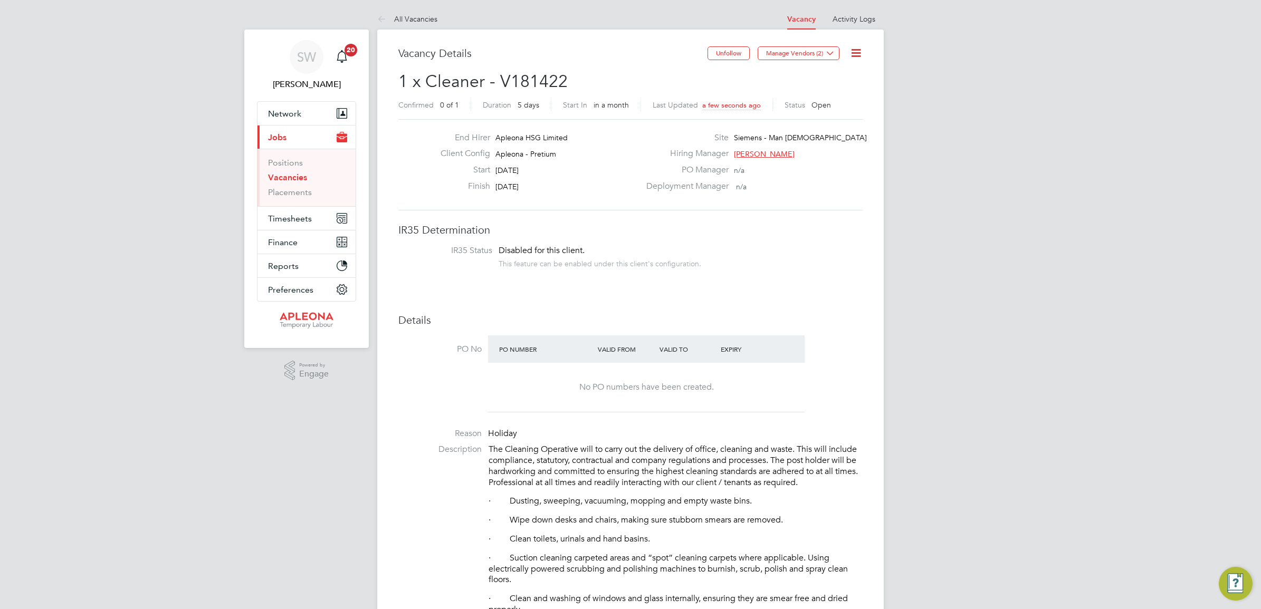
click at [855, 54] on icon at bounding box center [855, 52] width 13 height 13
click at [826, 113] on li "Followers" at bounding box center [829, 113] width 61 height 15
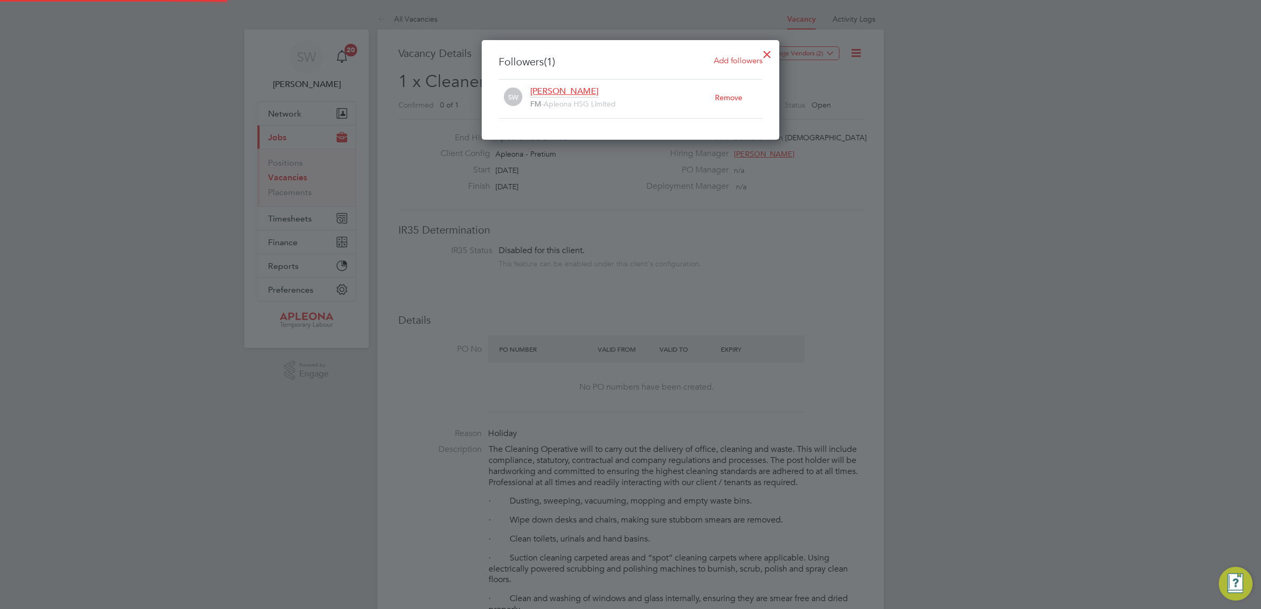
scroll to position [11, 185]
click at [741, 58] on span "Add followers" at bounding box center [738, 60] width 49 height 10
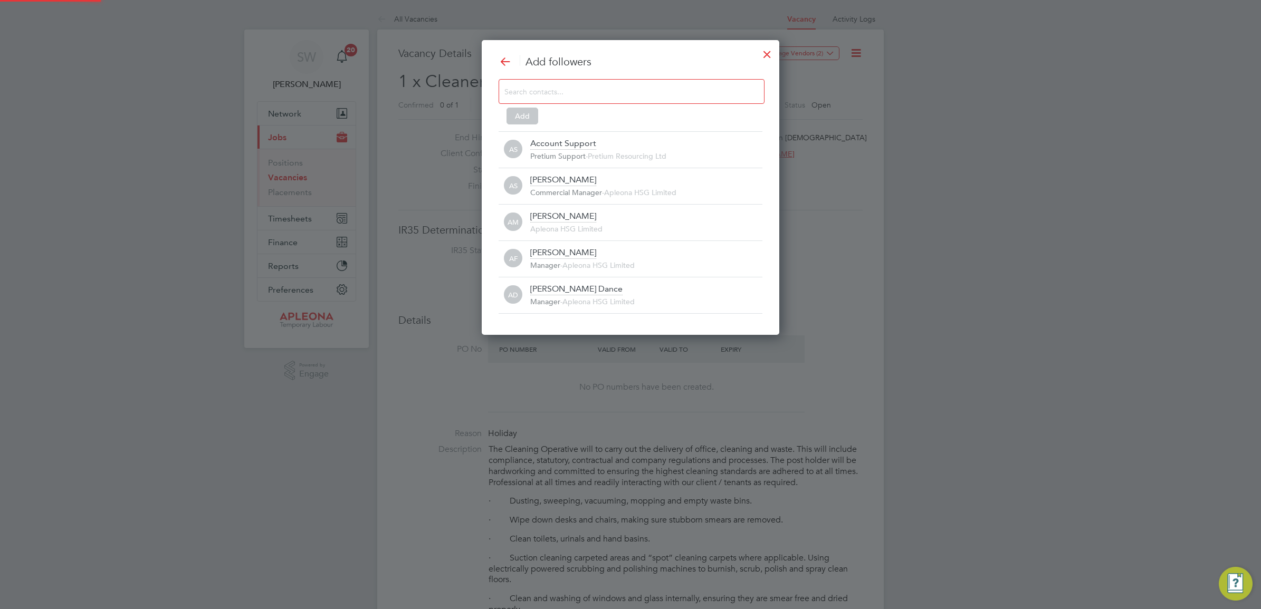
click at [555, 99] on div at bounding box center [631, 91] width 266 height 25
click at [556, 91] on input at bounding box center [622, 91] width 237 height 14
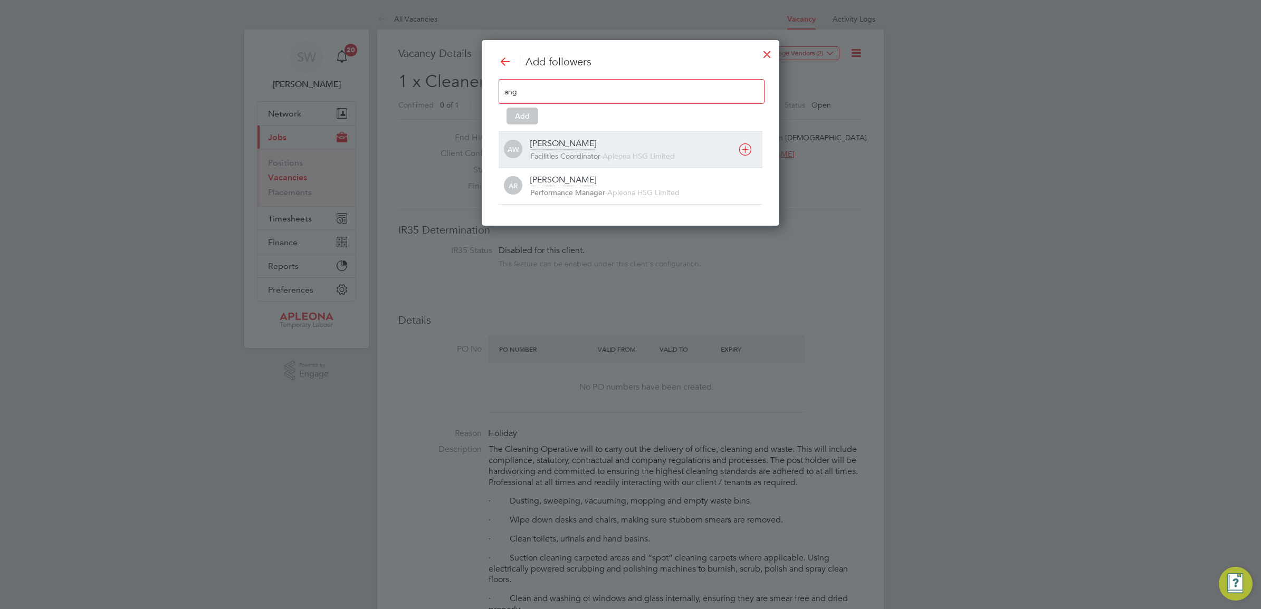
type input "ang"
click at [602, 154] on span "-" at bounding box center [601, 155] width 2 height 9
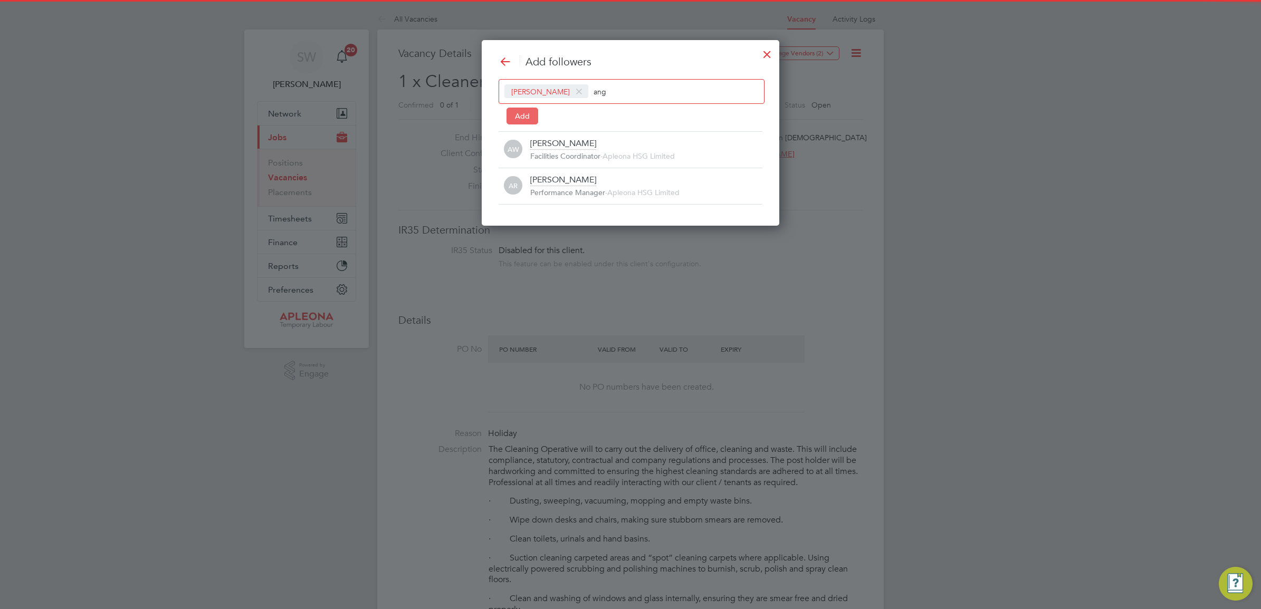
click at [520, 114] on button "Add" at bounding box center [522, 116] width 32 height 17
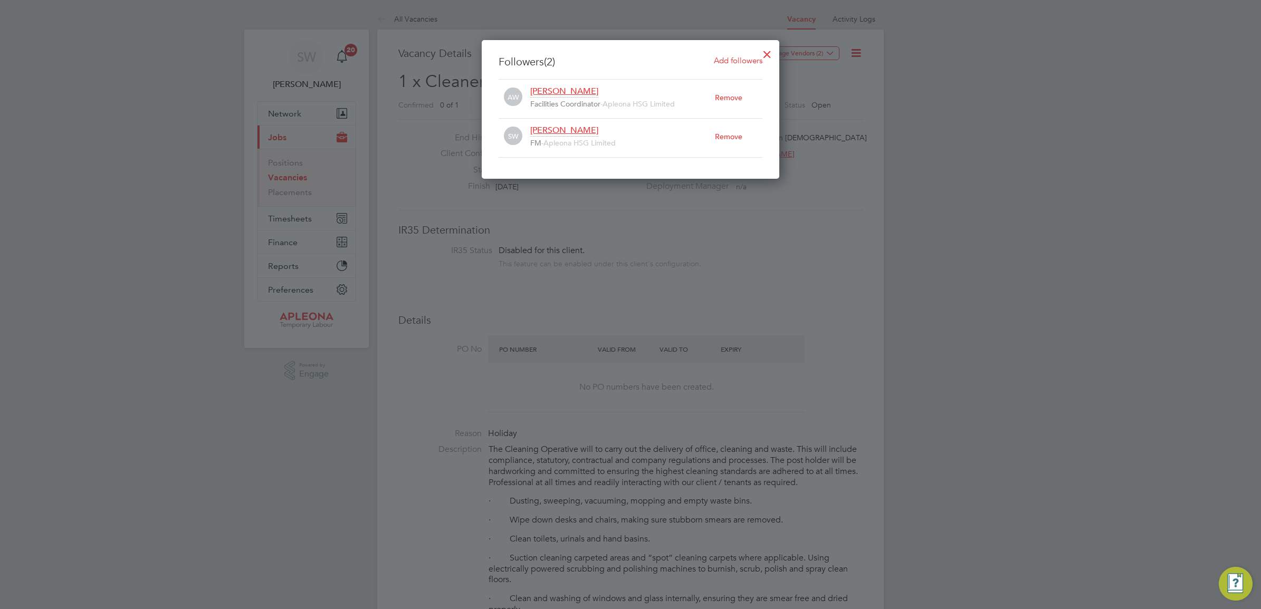
click at [771, 54] on div at bounding box center [766, 51] width 19 height 19
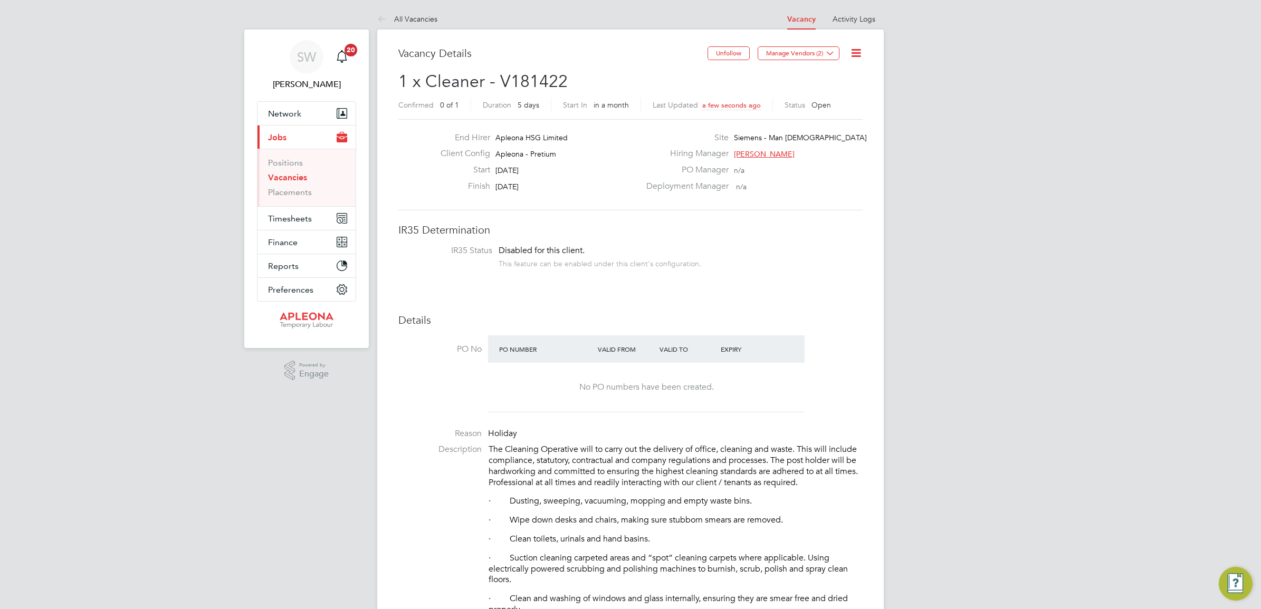
click at [279, 177] on link "Vacancies" at bounding box center [287, 177] width 39 height 10
